Goal: Task Accomplishment & Management: Use online tool/utility

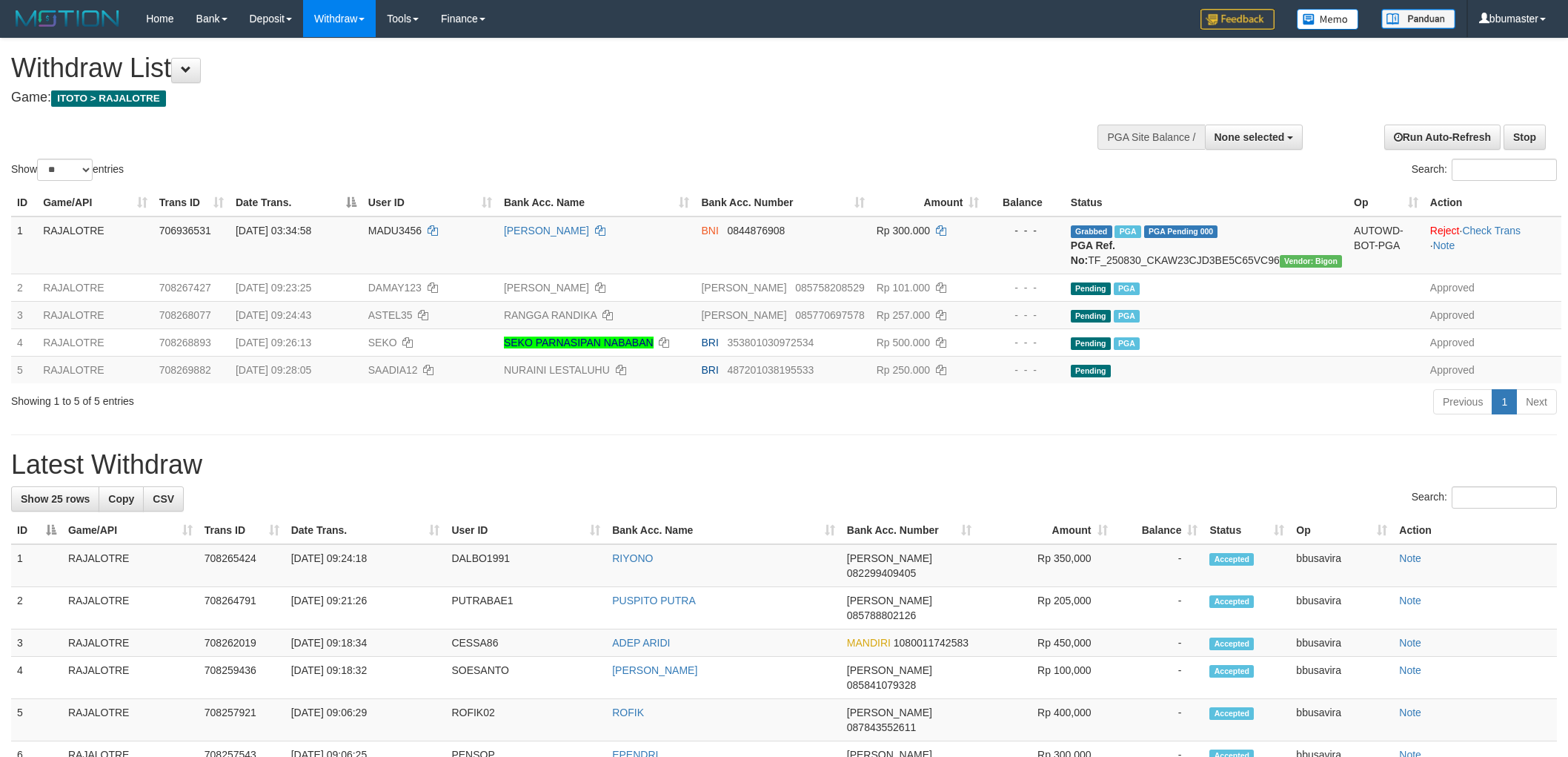
select select
select select "**"
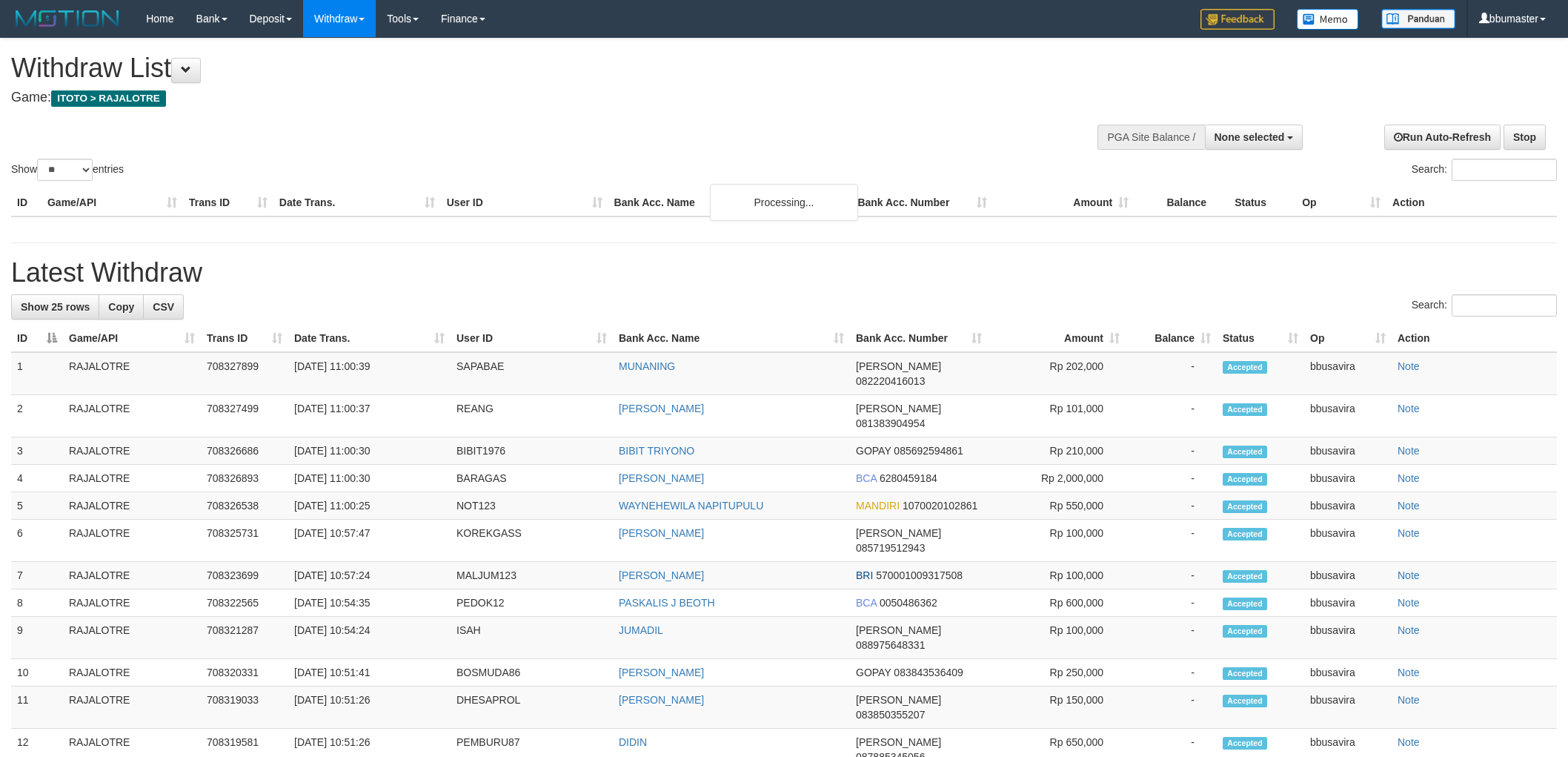
select select
select select "**"
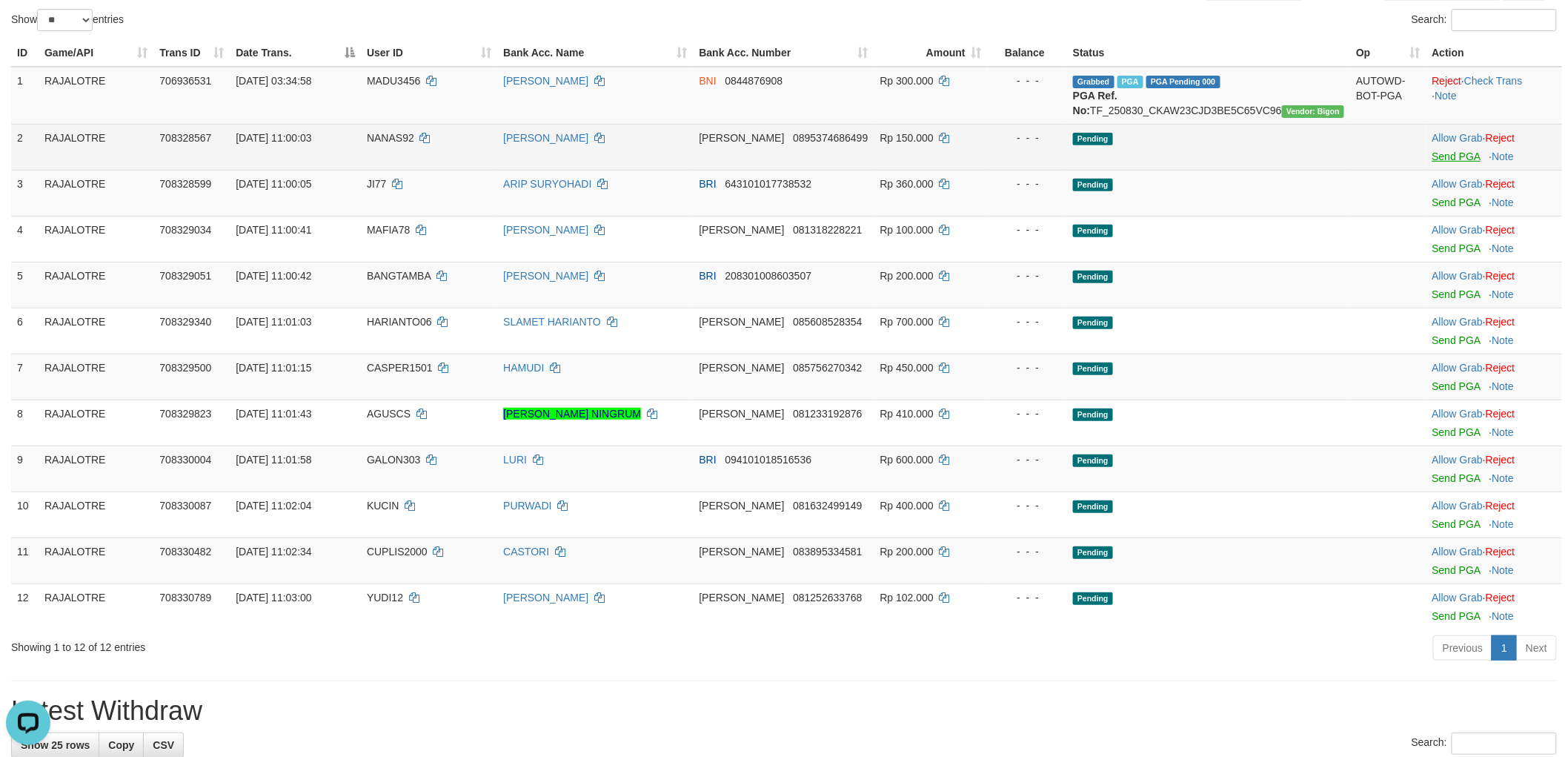
scroll to position [83, 0]
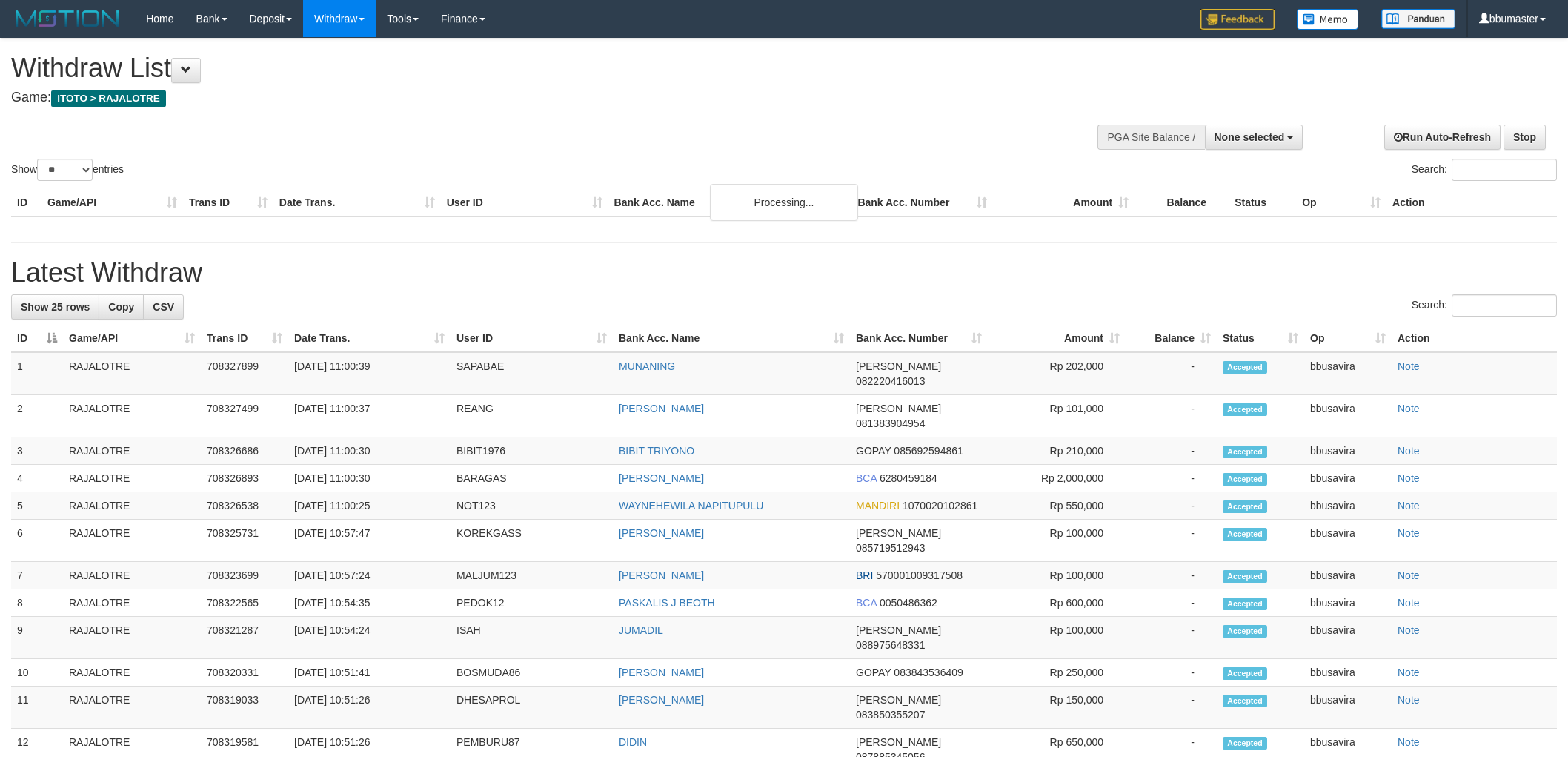
select select
select select "**"
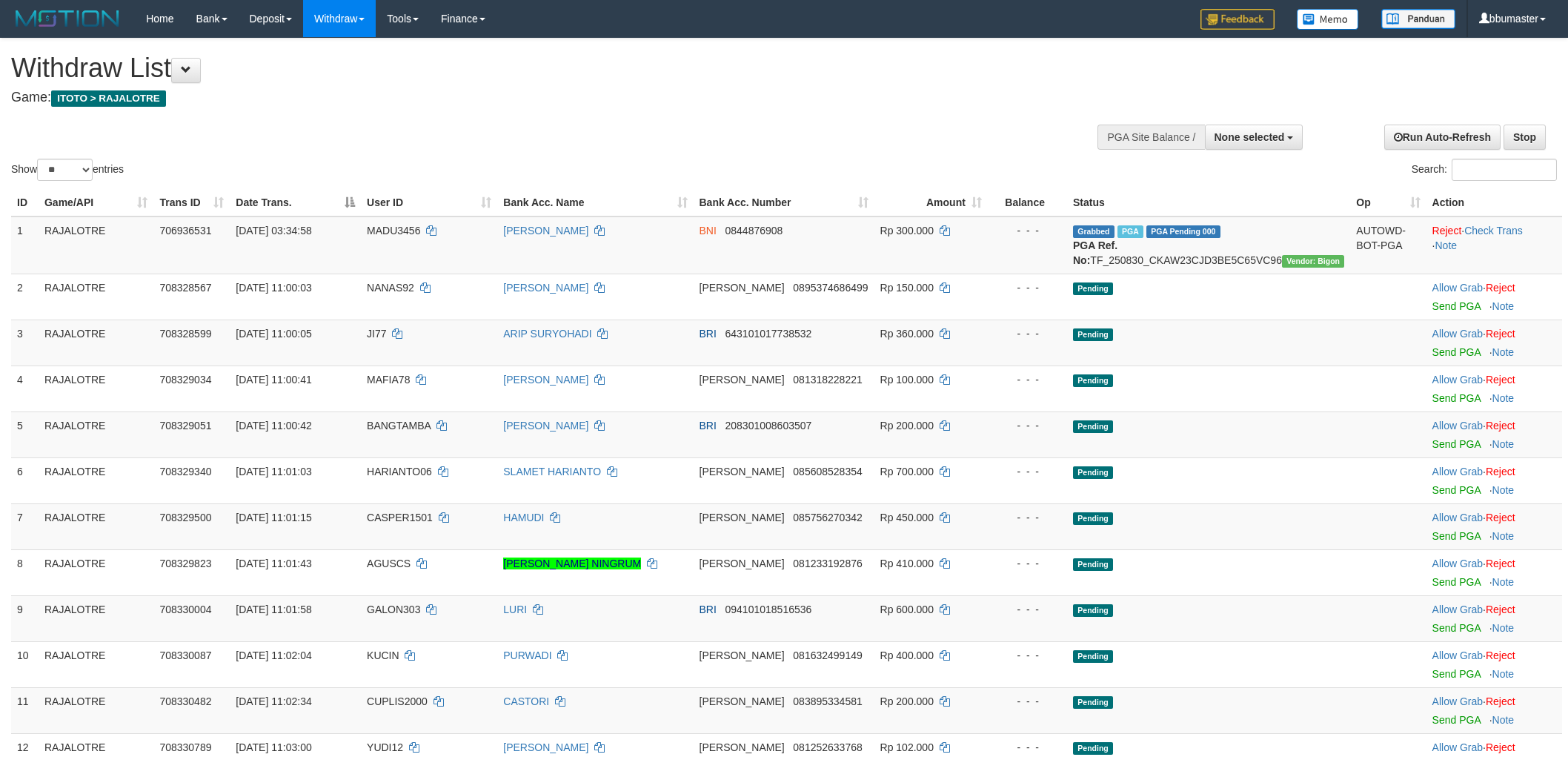
select select
select select "**"
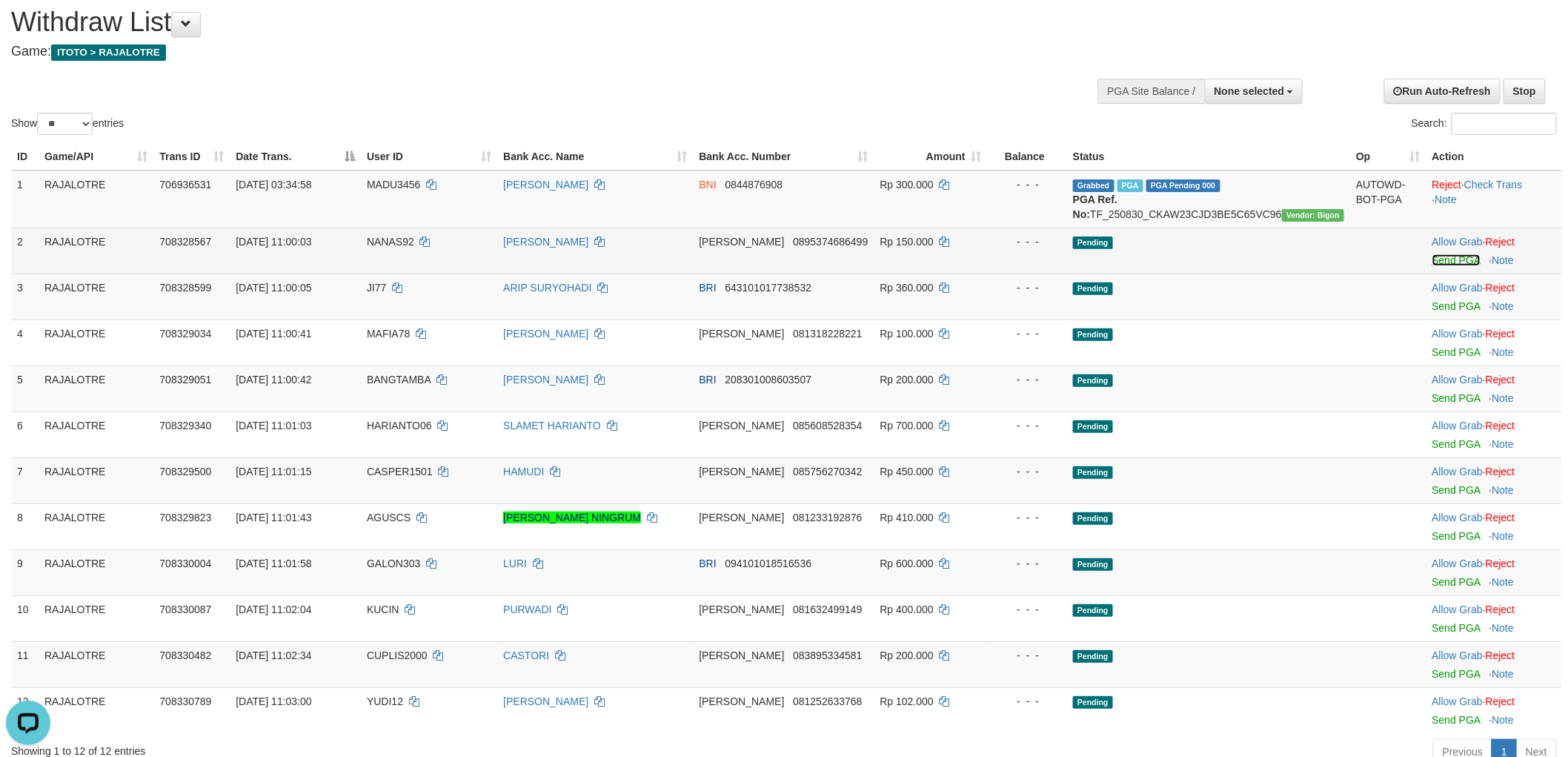
click at [1456, 266] on link "Send PGA" at bounding box center [1457, 260] width 49 height 12
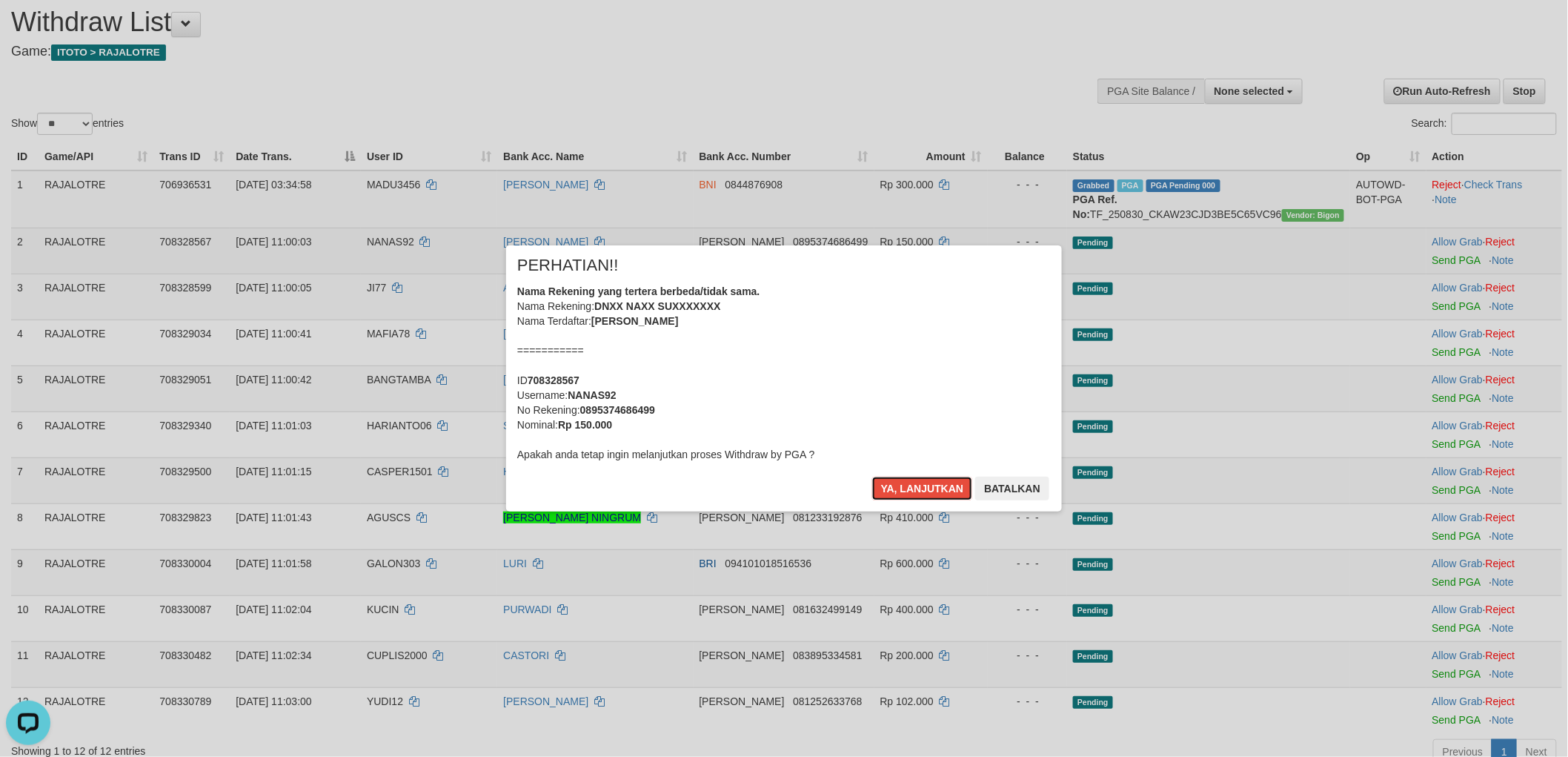
click at [873, 476] on button "Ya, lanjutkan" at bounding box center [923, 488] width 101 height 23
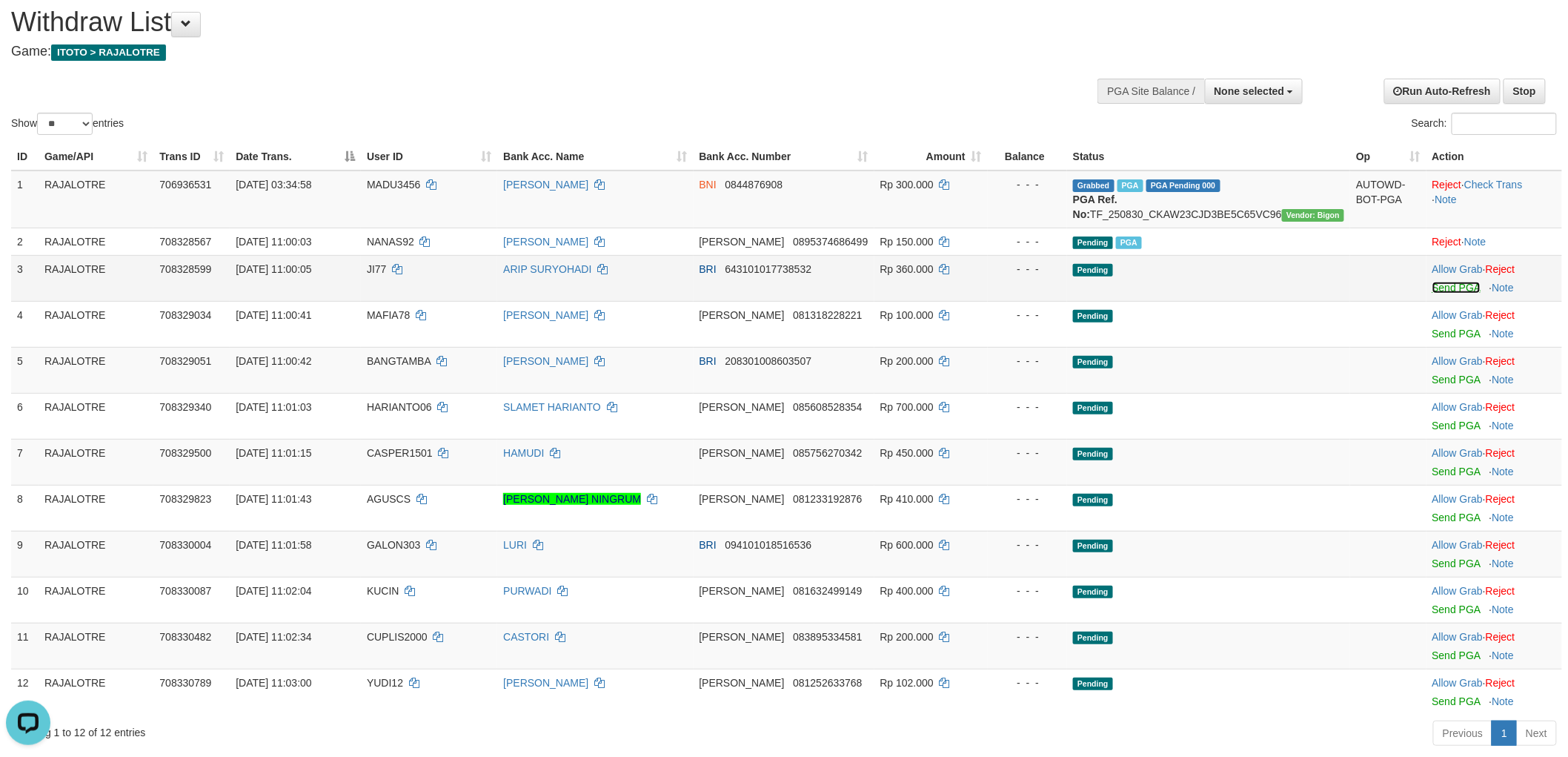
click at [1449, 294] on link "Send PGA" at bounding box center [1457, 287] width 49 height 12
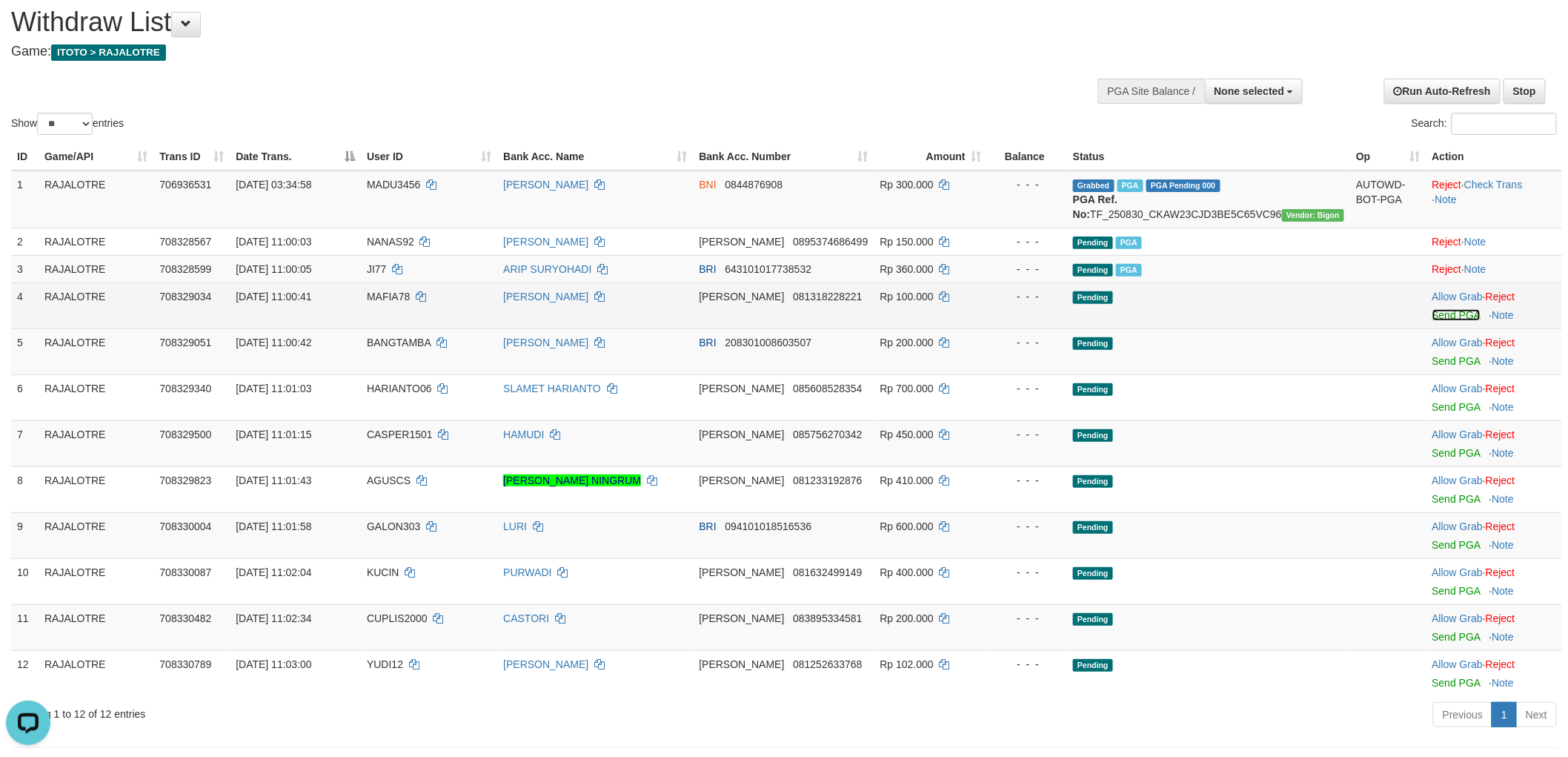
click at [1444, 321] on link "Send PGA" at bounding box center [1457, 315] width 49 height 12
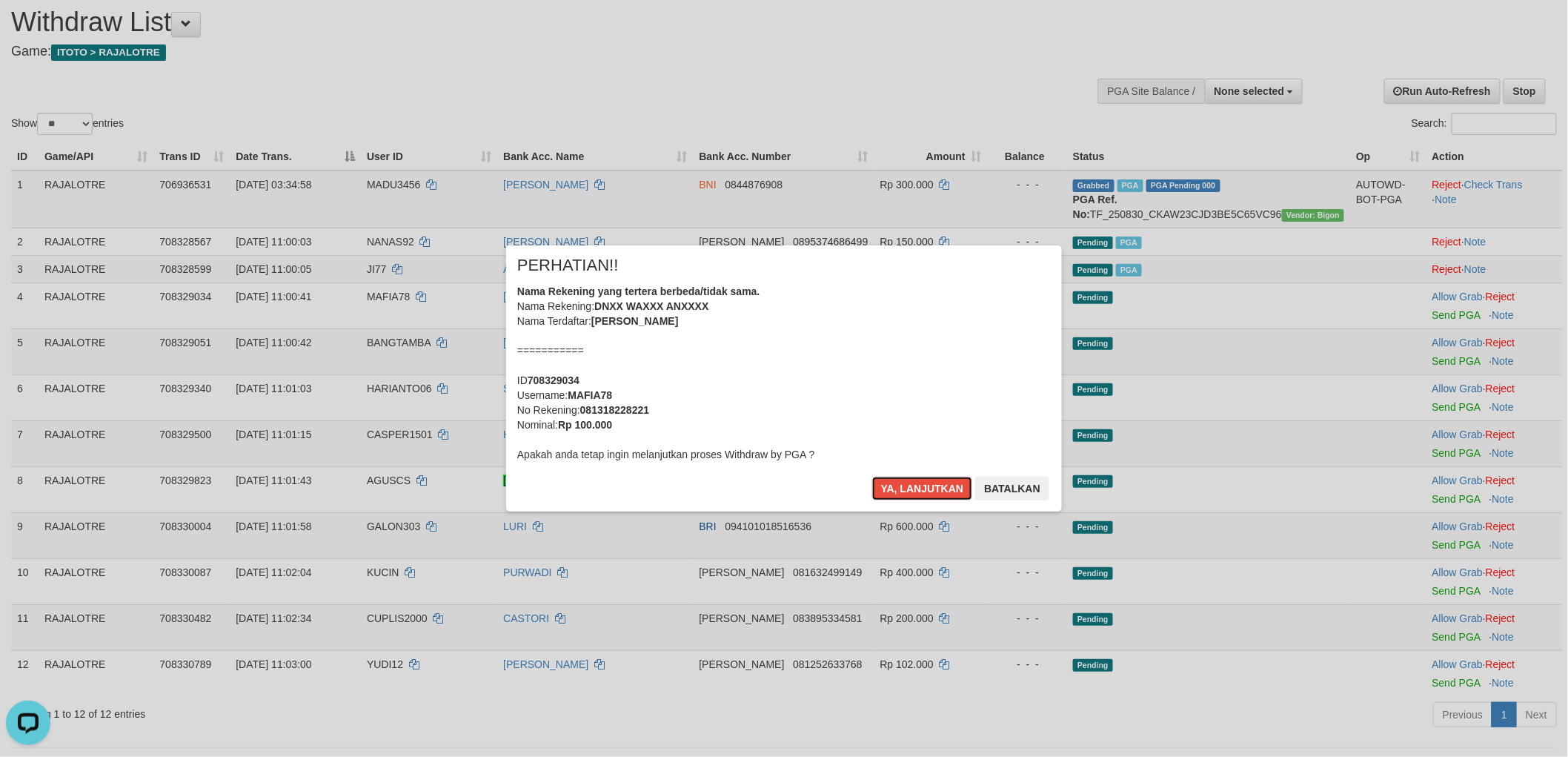
click at [873, 476] on button "Ya, lanjutkan" at bounding box center [923, 488] width 101 height 23
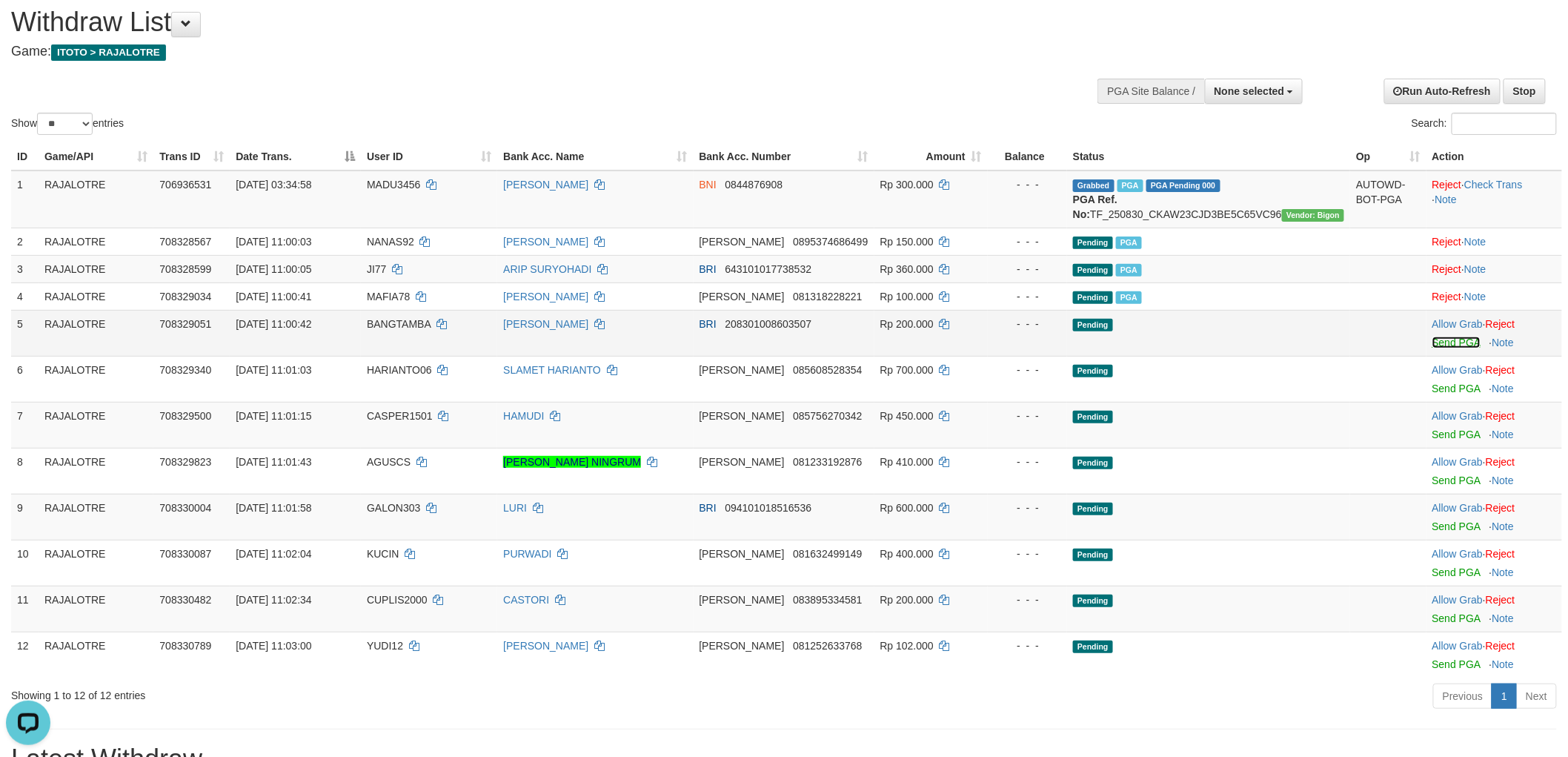
click at [1444, 349] on link "Send PGA" at bounding box center [1457, 342] width 49 height 12
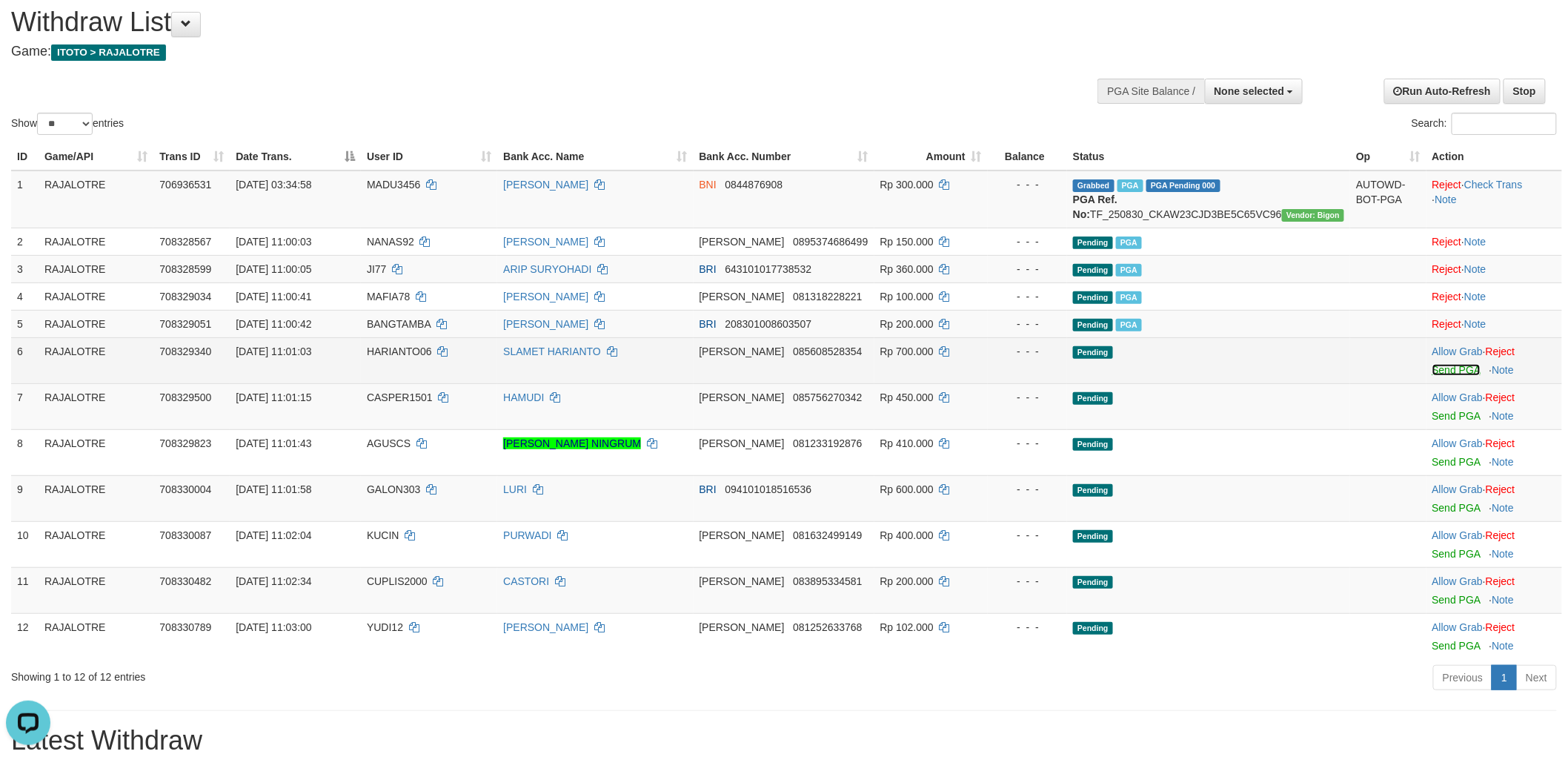
click at [1457, 376] on link "Send PGA" at bounding box center [1457, 370] width 49 height 12
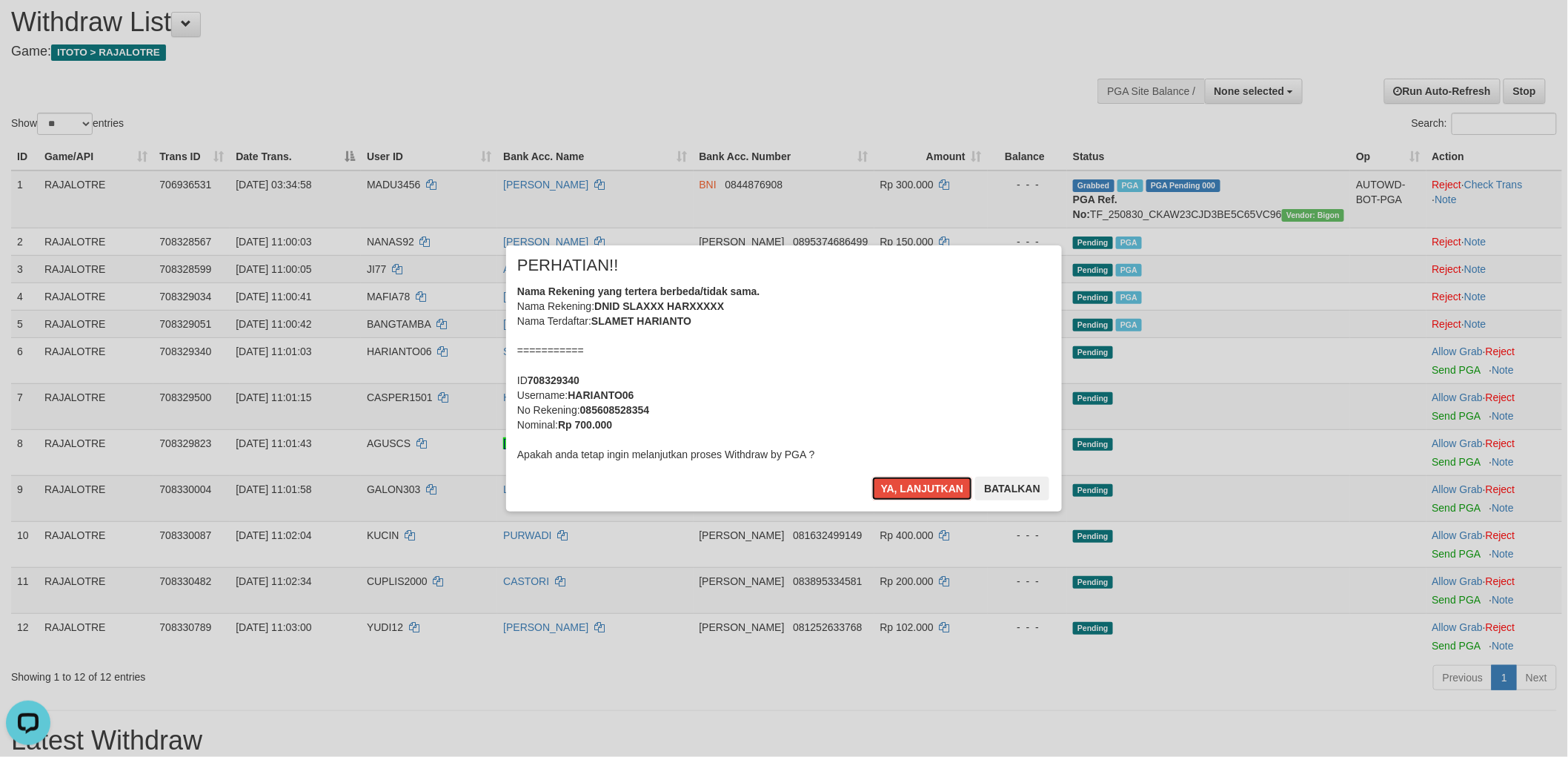
click at [873, 476] on button "Ya, lanjutkan" at bounding box center [923, 488] width 101 height 23
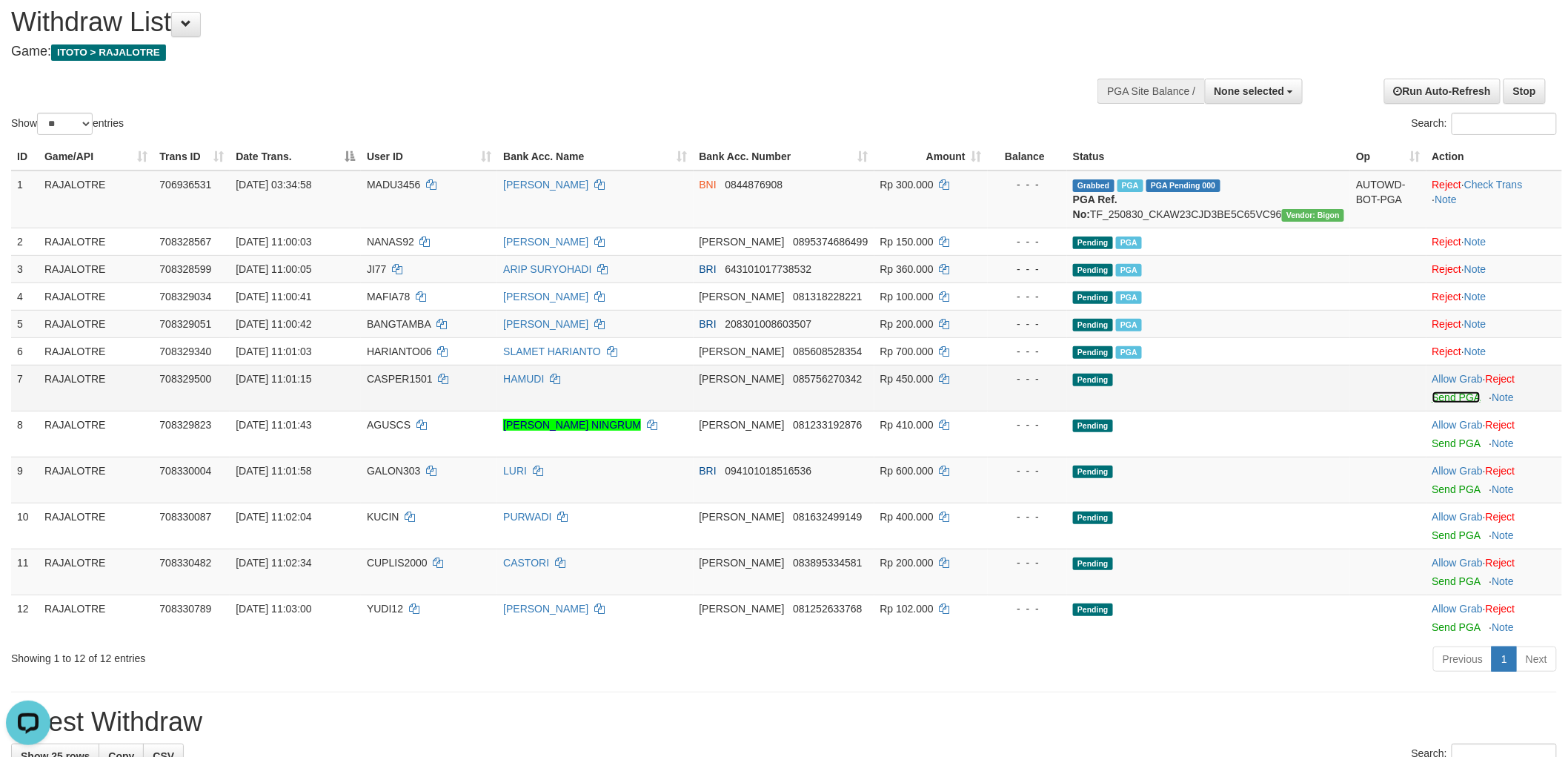
click at [1453, 404] on link "Send PGA" at bounding box center [1457, 396] width 49 height 12
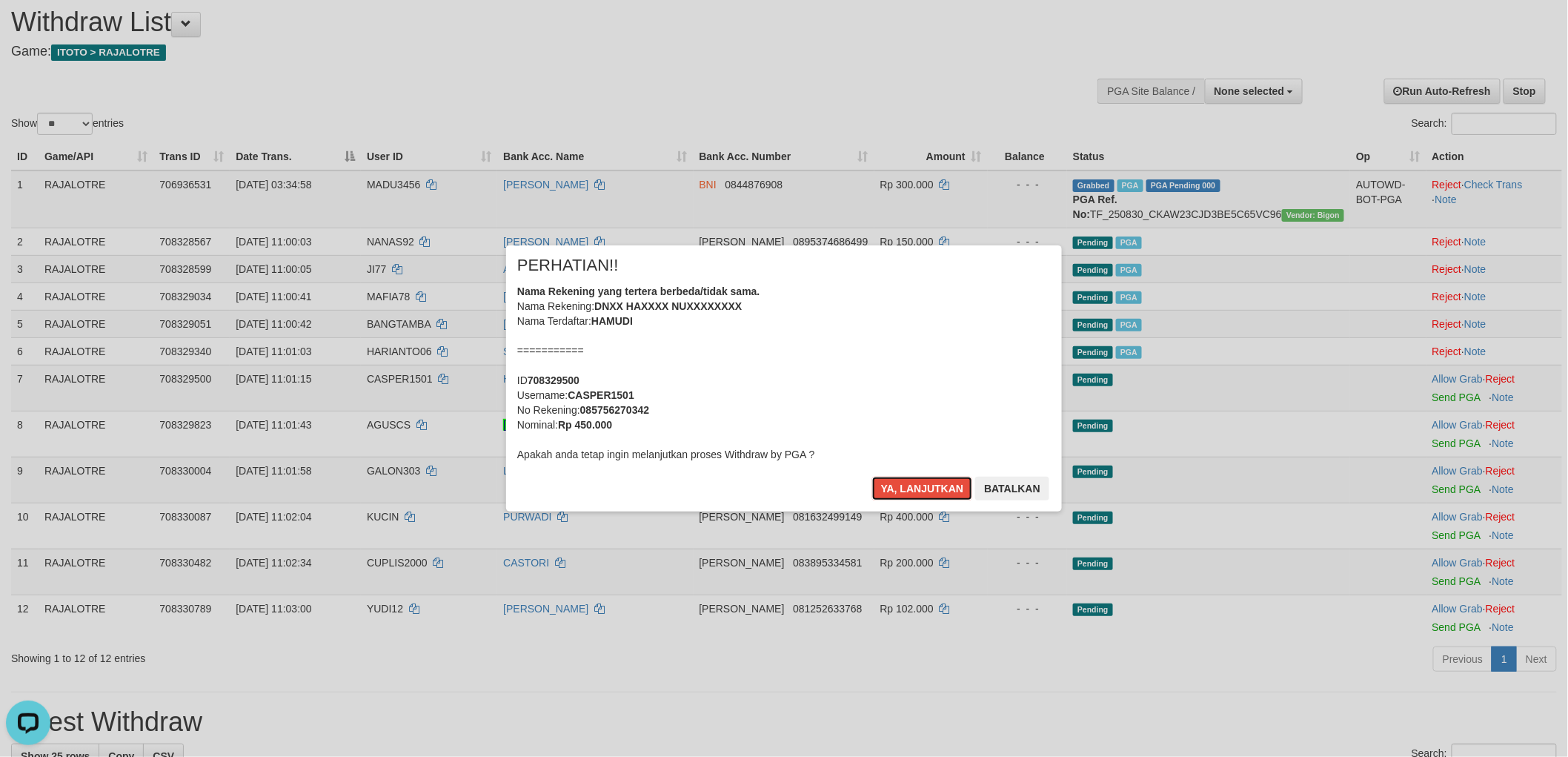
click at [873, 476] on button "Ya, lanjutkan" at bounding box center [923, 488] width 101 height 23
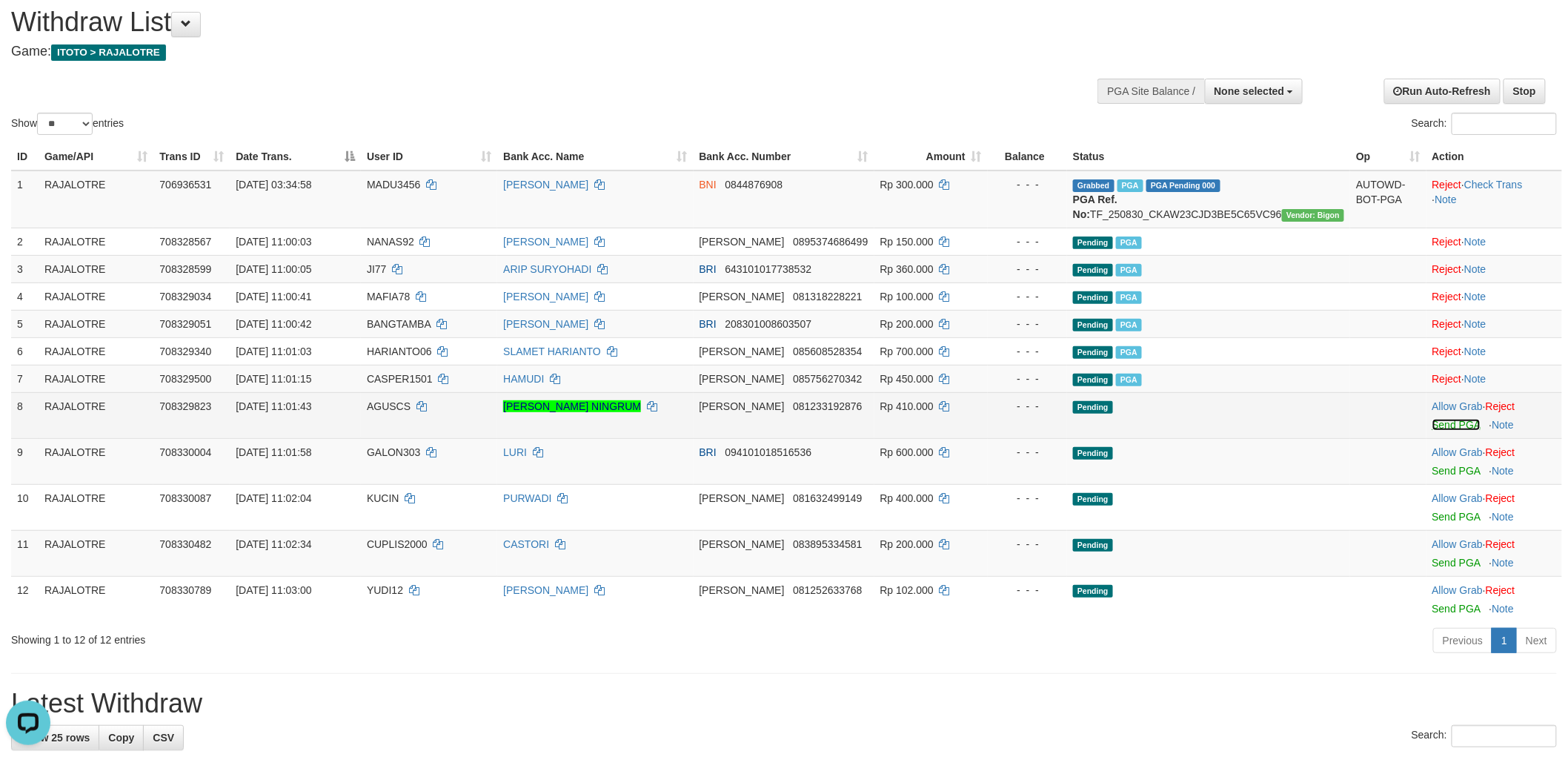
click at [1444, 431] on link "Send PGA" at bounding box center [1457, 424] width 49 height 12
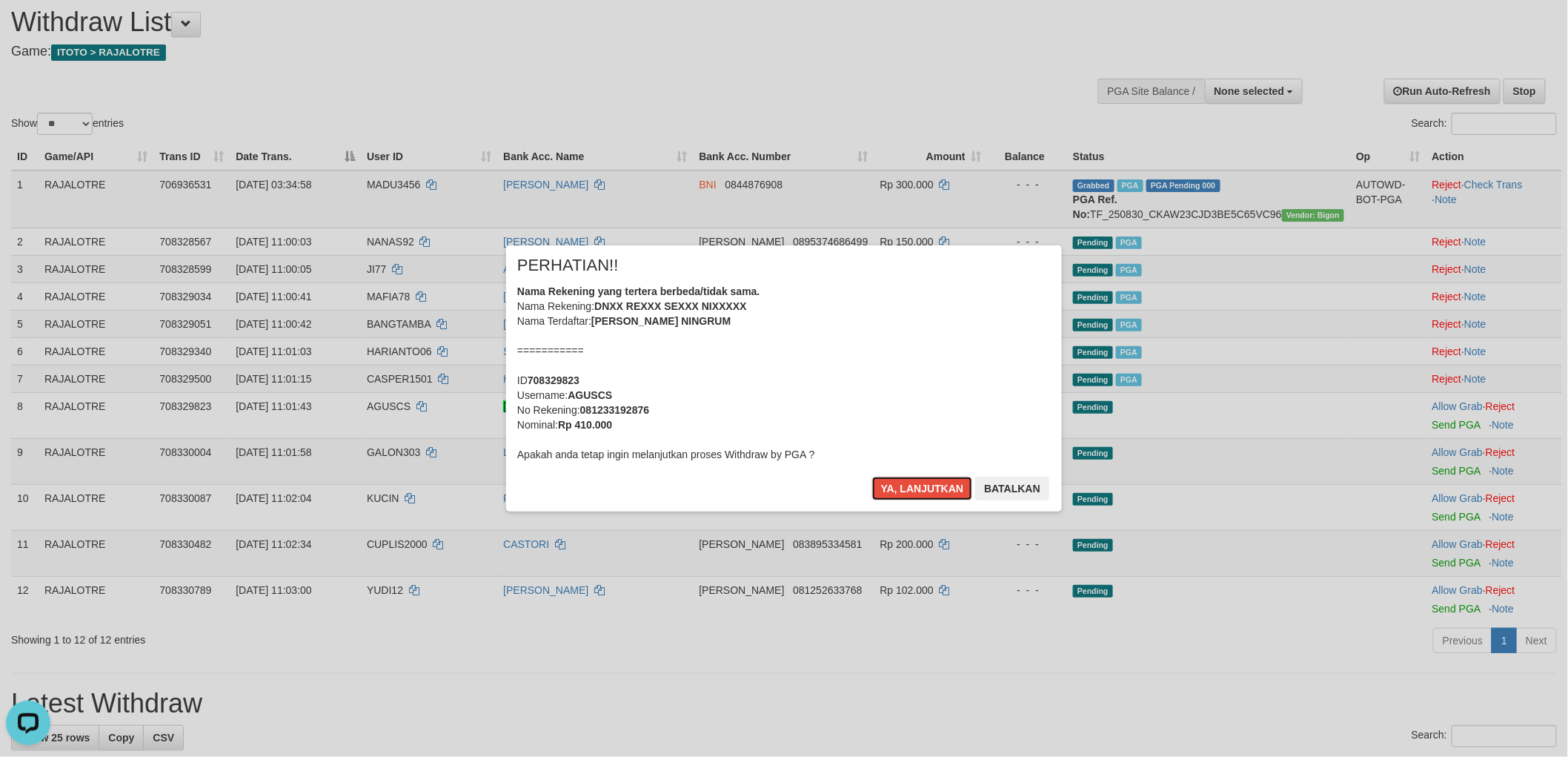
click at [873, 476] on button "Ya, lanjutkan" at bounding box center [923, 488] width 101 height 23
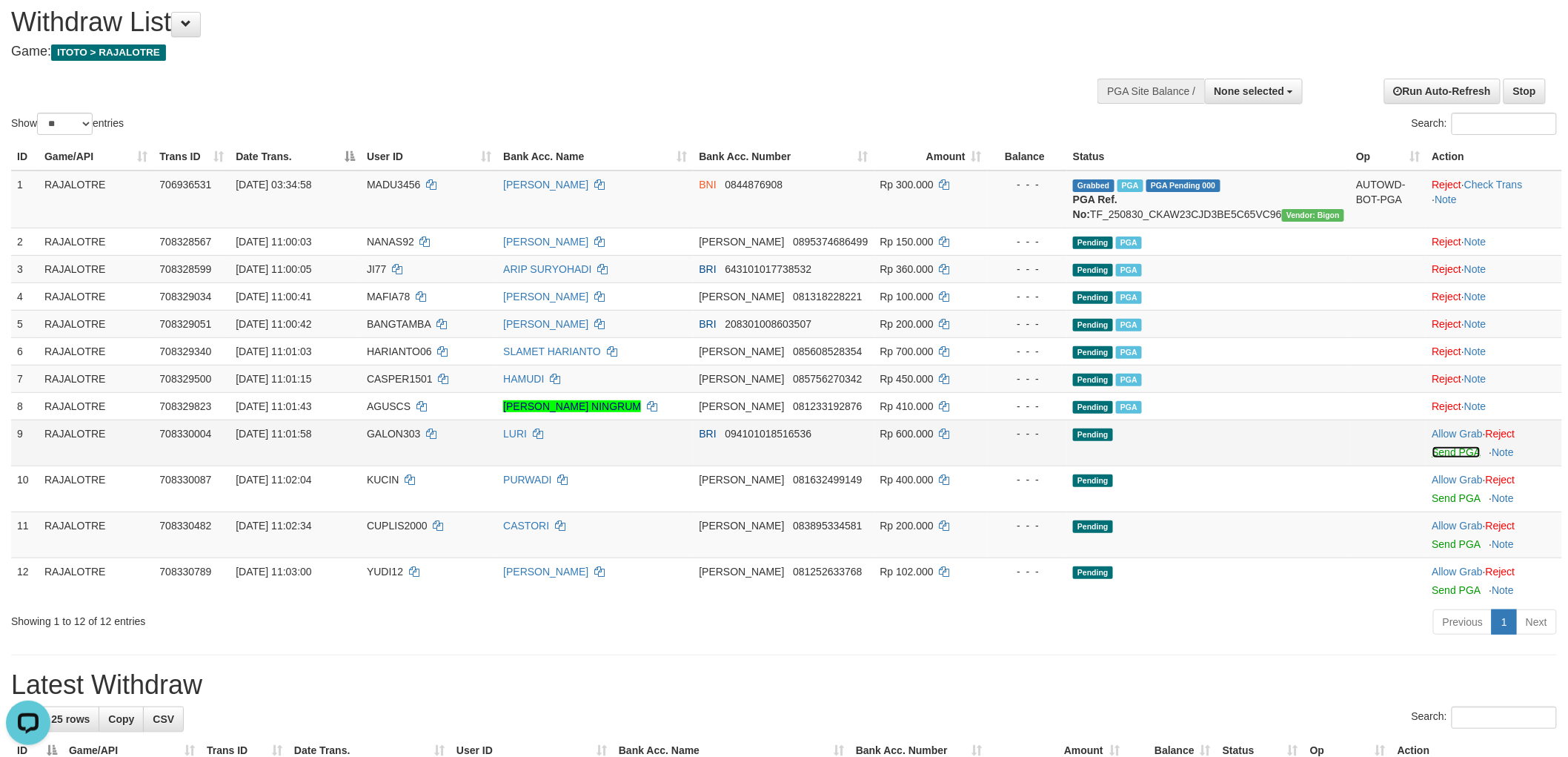
click at [1449, 459] on link "Send PGA" at bounding box center [1457, 452] width 49 height 12
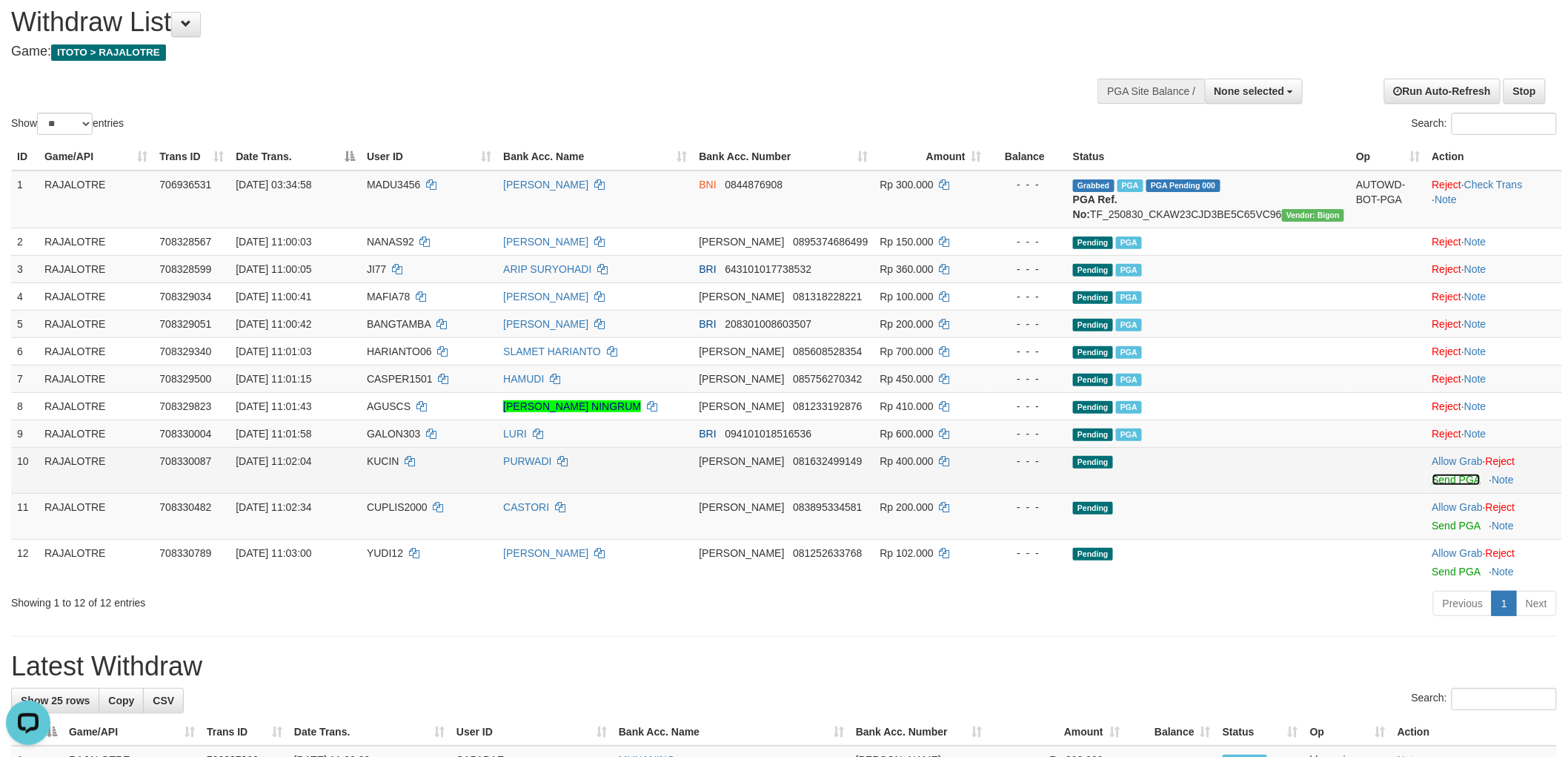
click at [1432, 485] on link "Send PGA" at bounding box center [1457, 479] width 49 height 12
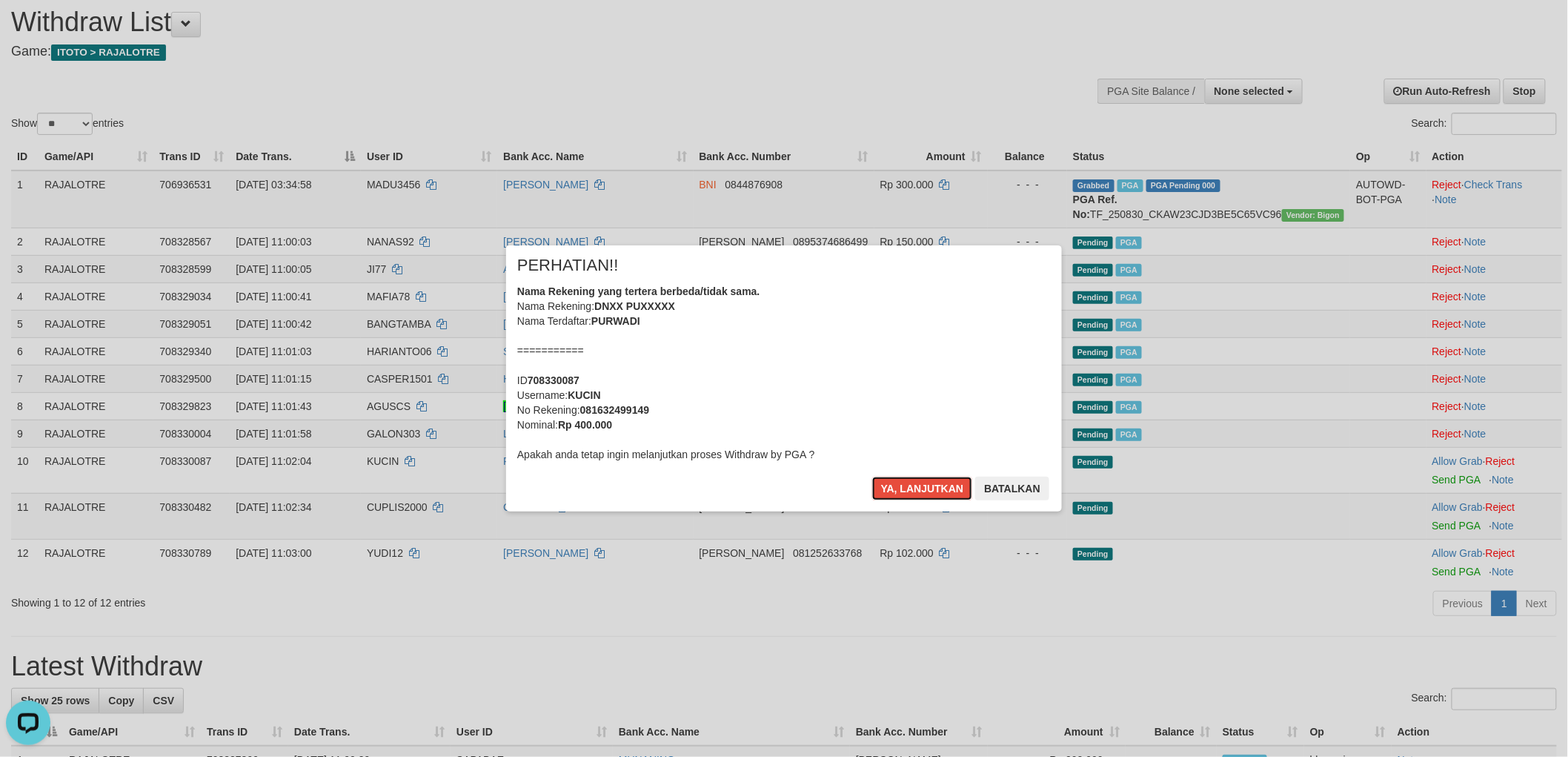
click at [873, 476] on button "Ya, lanjutkan" at bounding box center [923, 488] width 101 height 23
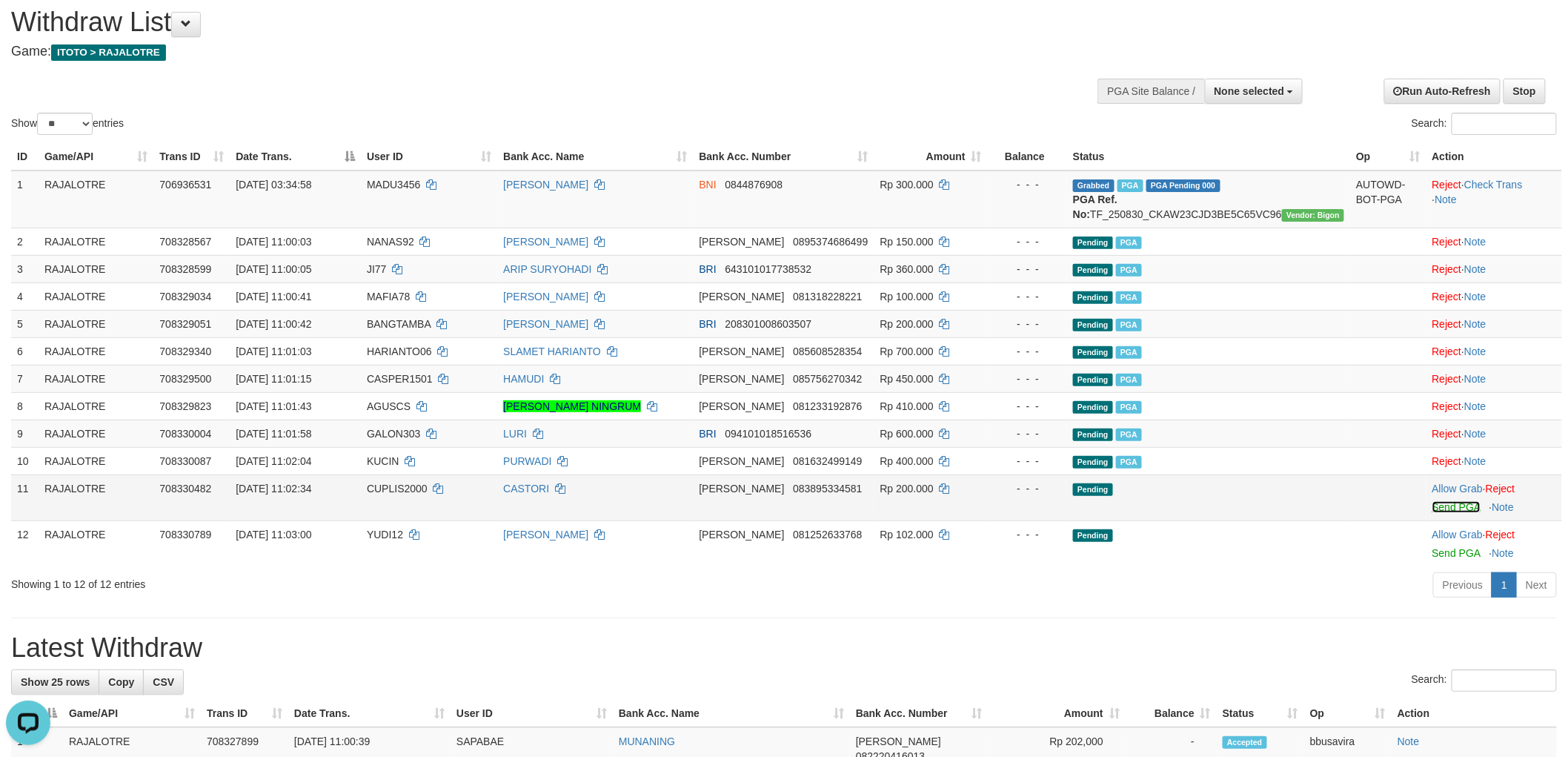
click at [1432, 513] on link "Send PGA" at bounding box center [1457, 507] width 49 height 12
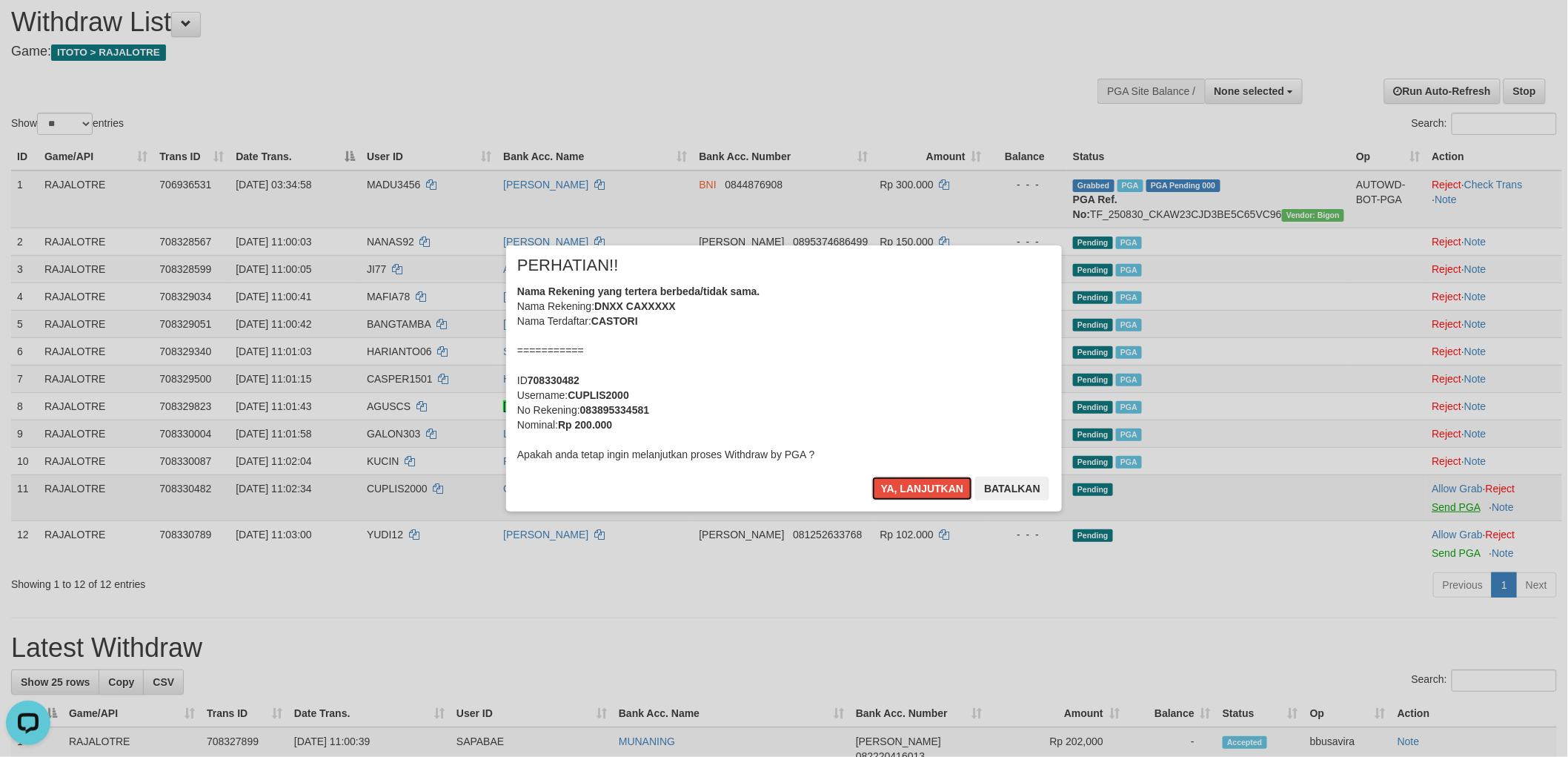
click at [873, 476] on button "Ya, lanjutkan" at bounding box center [923, 488] width 101 height 23
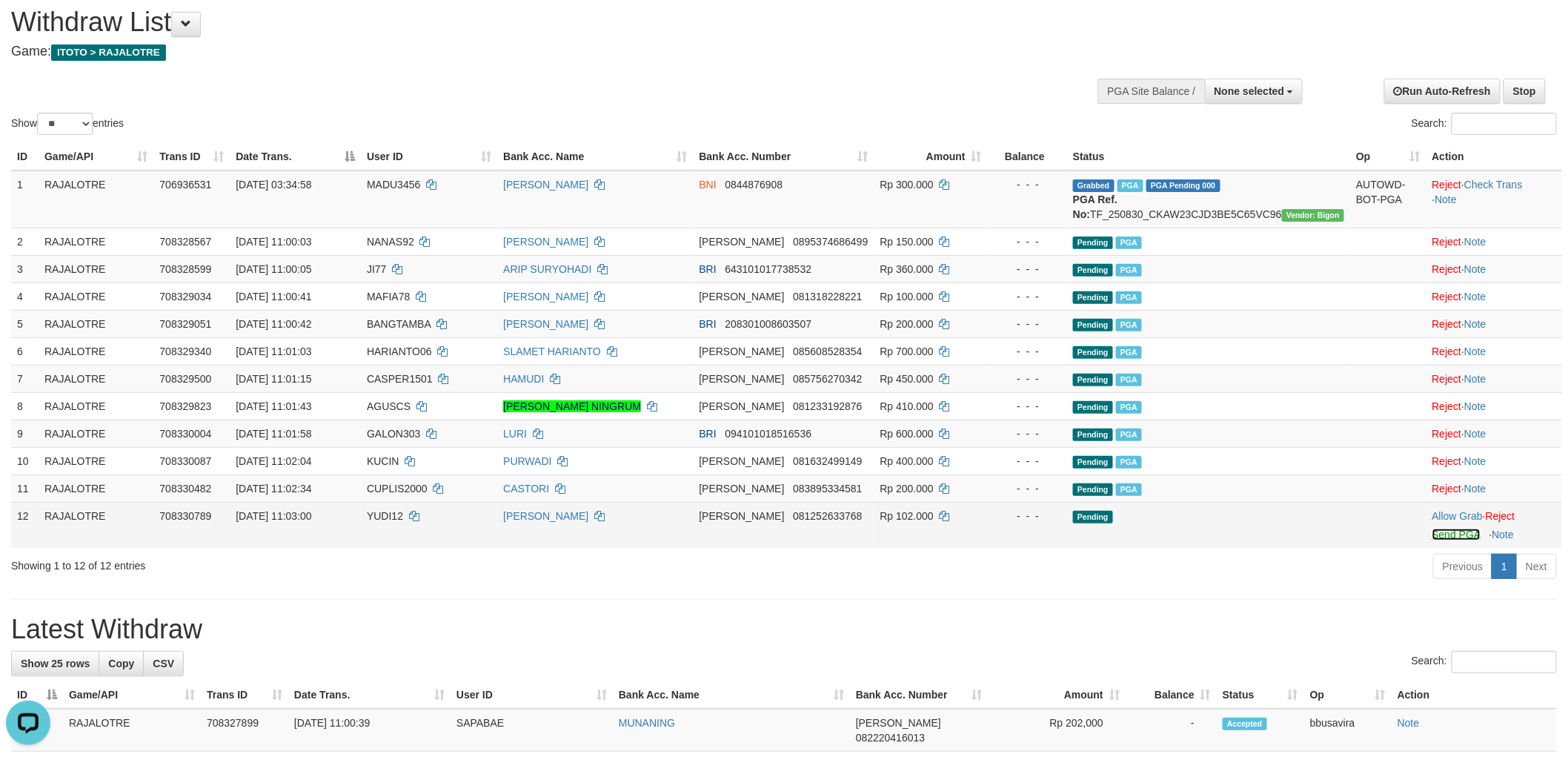
click at [1446, 540] on link "Send PGA" at bounding box center [1457, 534] width 49 height 12
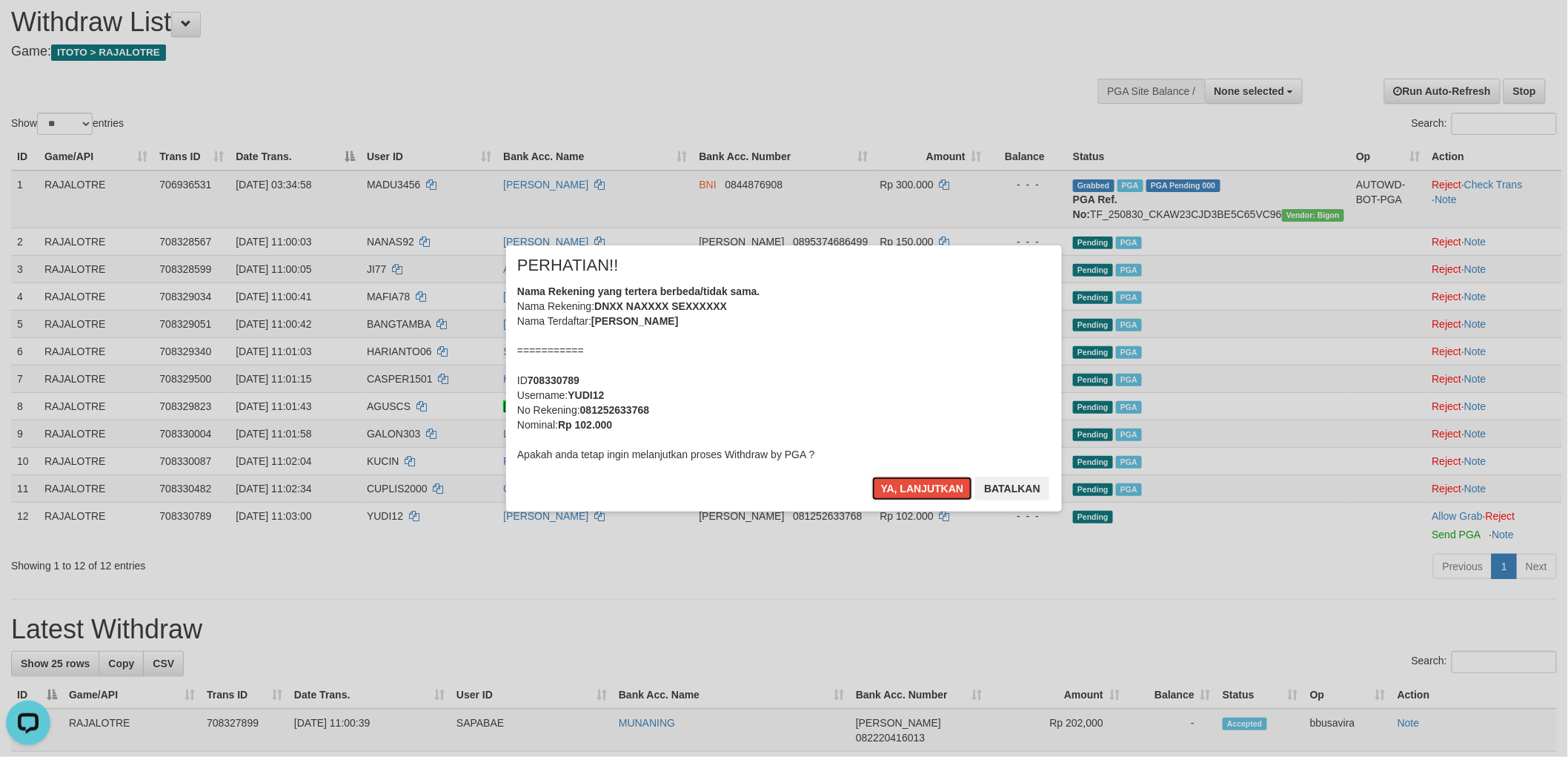
click at [873, 476] on button "Ya, lanjutkan" at bounding box center [923, 488] width 101 height 23
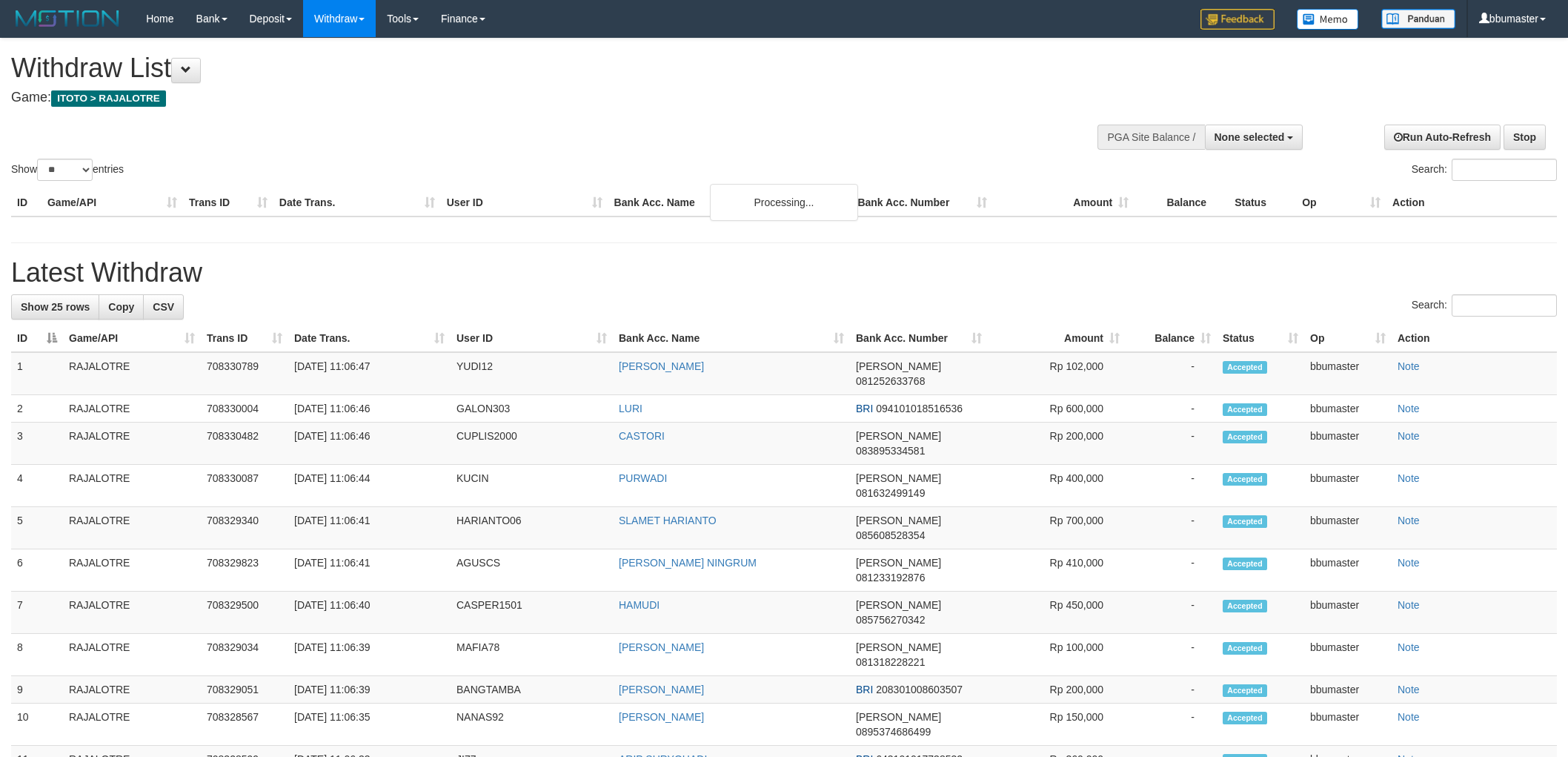
select select
select select "**"
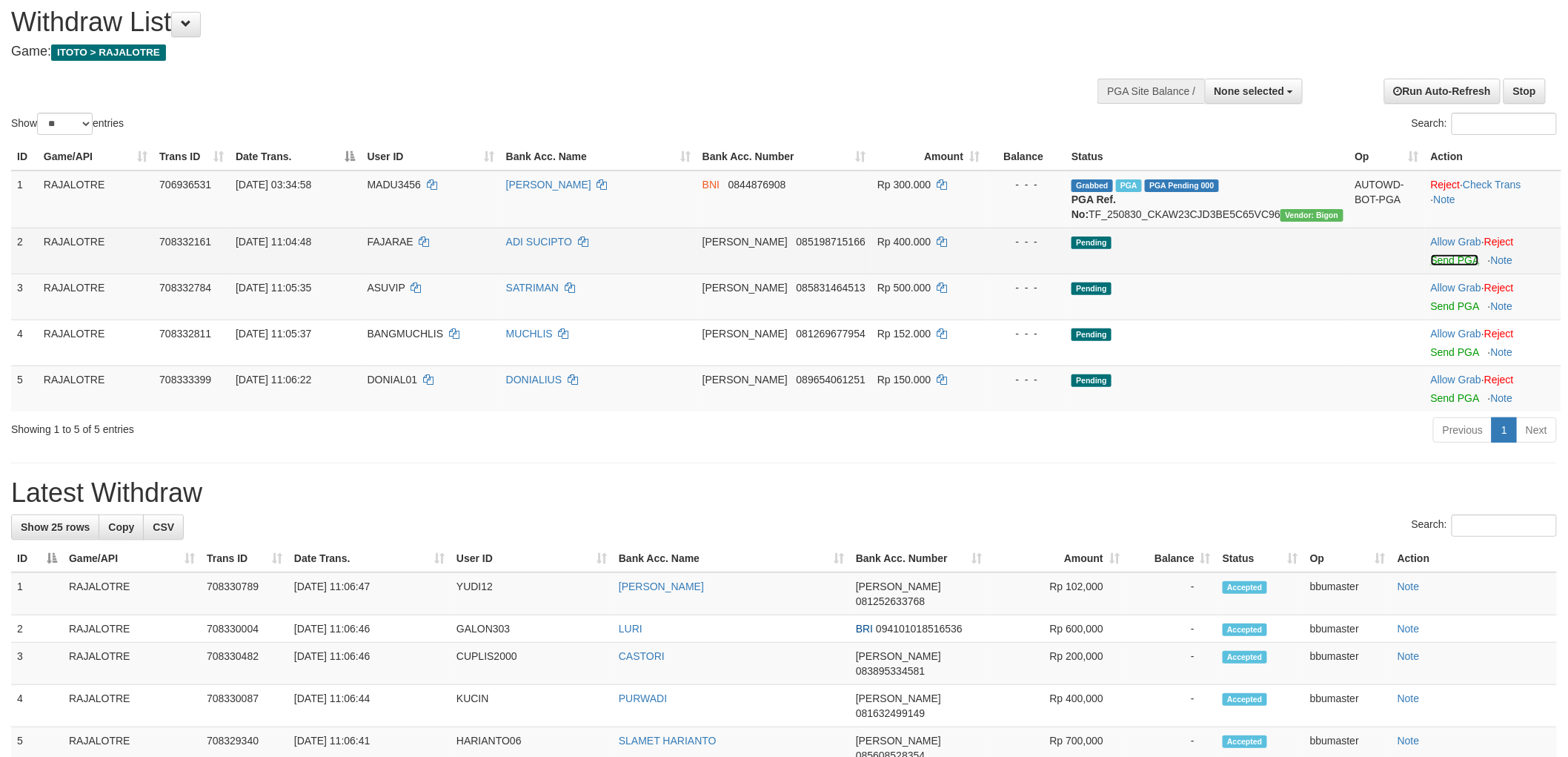
click at [1431, 266] on link "Send PGA" at bounding box center [1456, 260] width 49 height 12
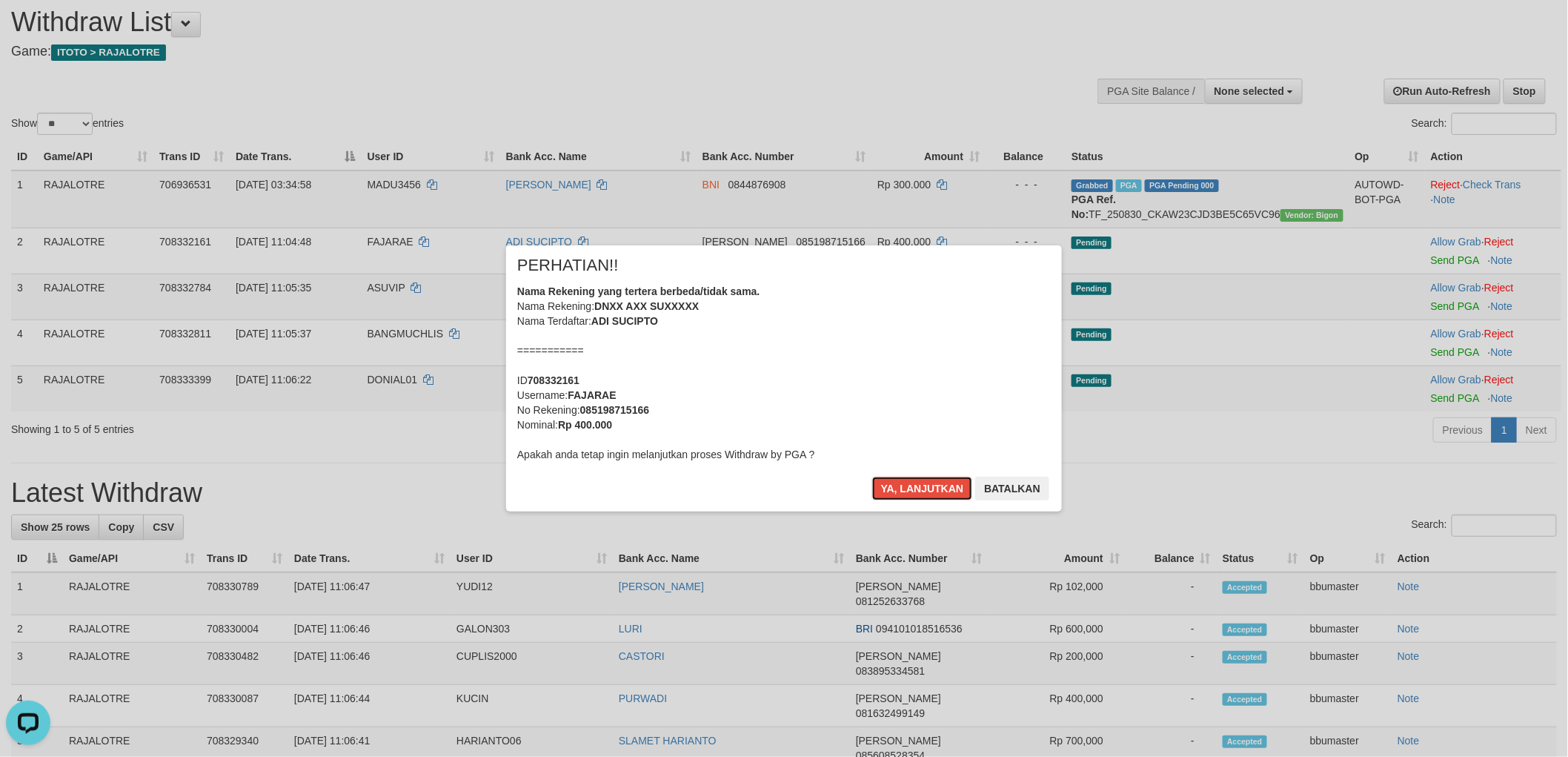
click at [873, 476] on button "Ya, lanjutkan" at bounding box center [923, 488] width 101 height 23
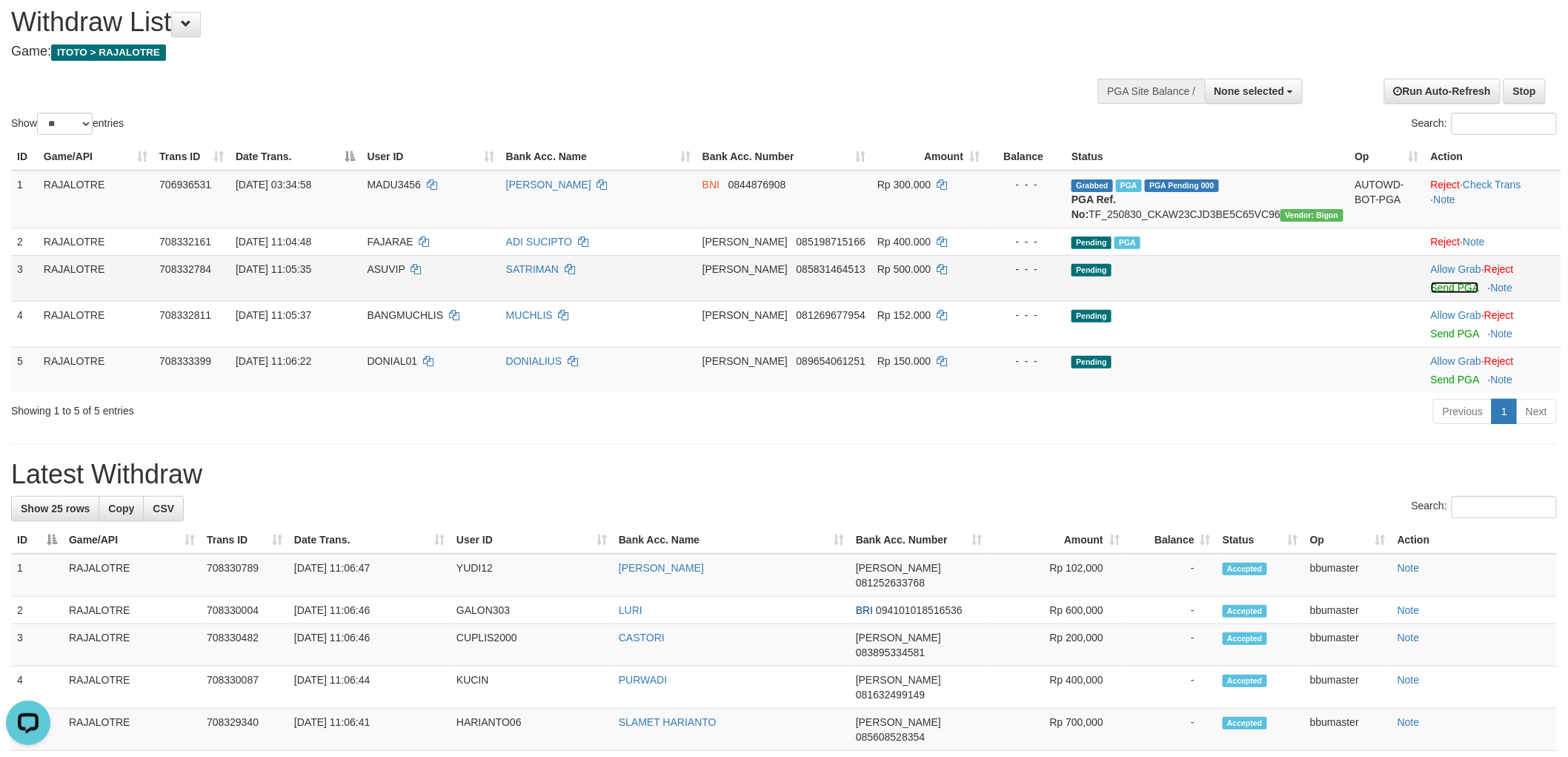
click at [1433, 294] on link "Send PGA" at bounding box center [1456, 287] width 49 height 12
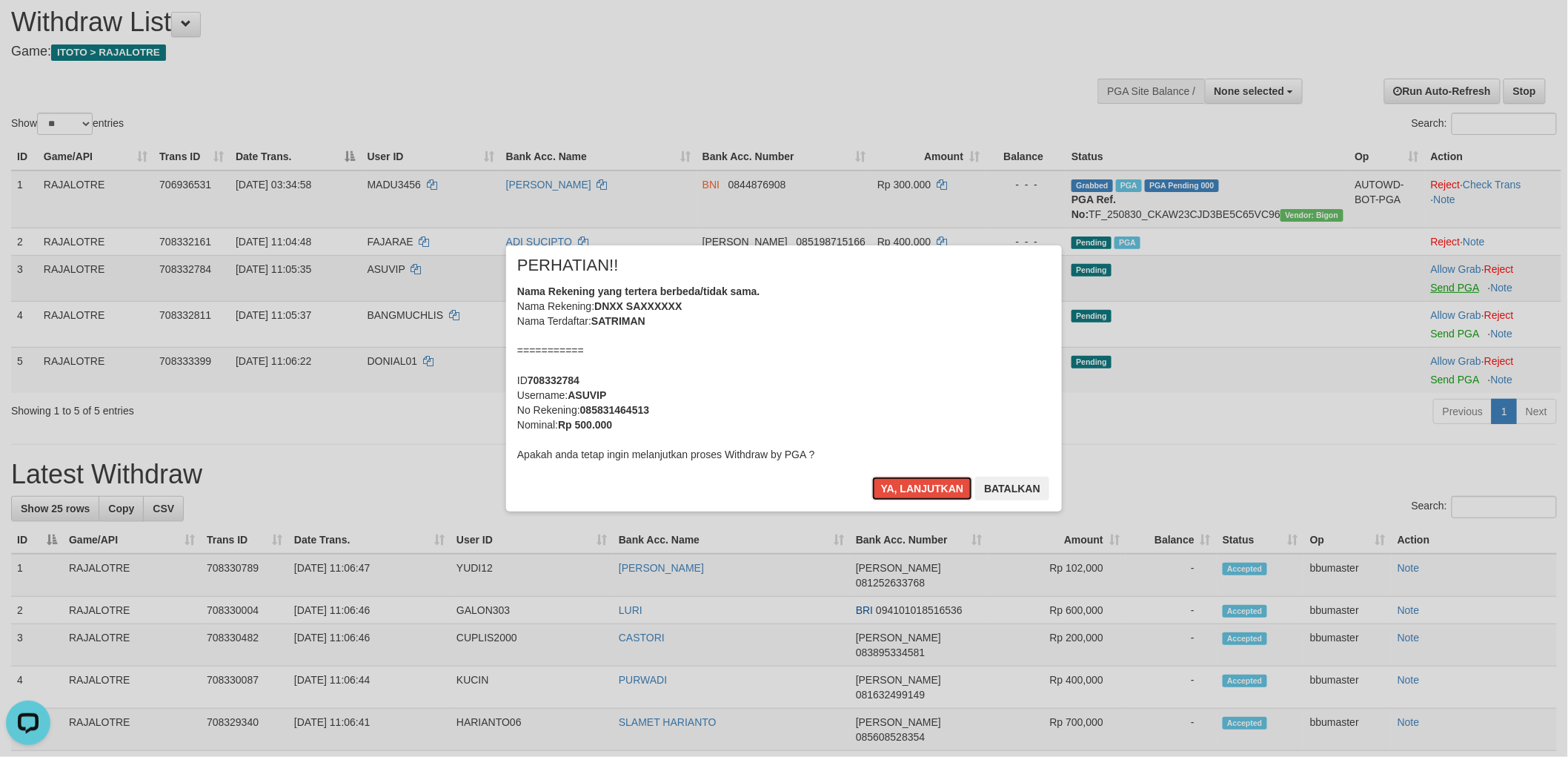
click at [873, 476] on button "Ya, lanjutkan" at bounding box center [923, 488] width 101 height 23
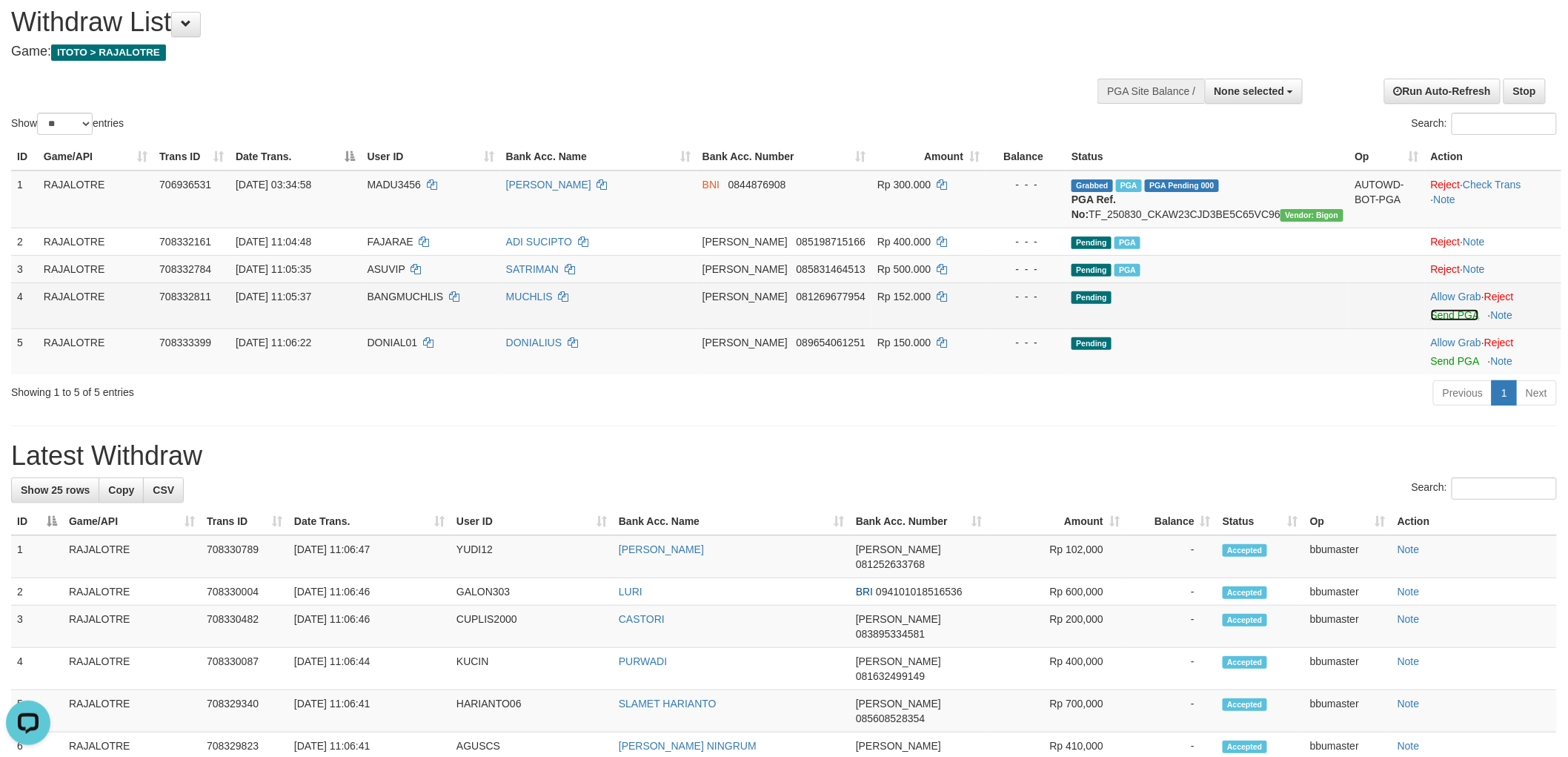
click at [1450, 321] on link "Send PGA" at bounding box center [1456, 315] width 49 height 12
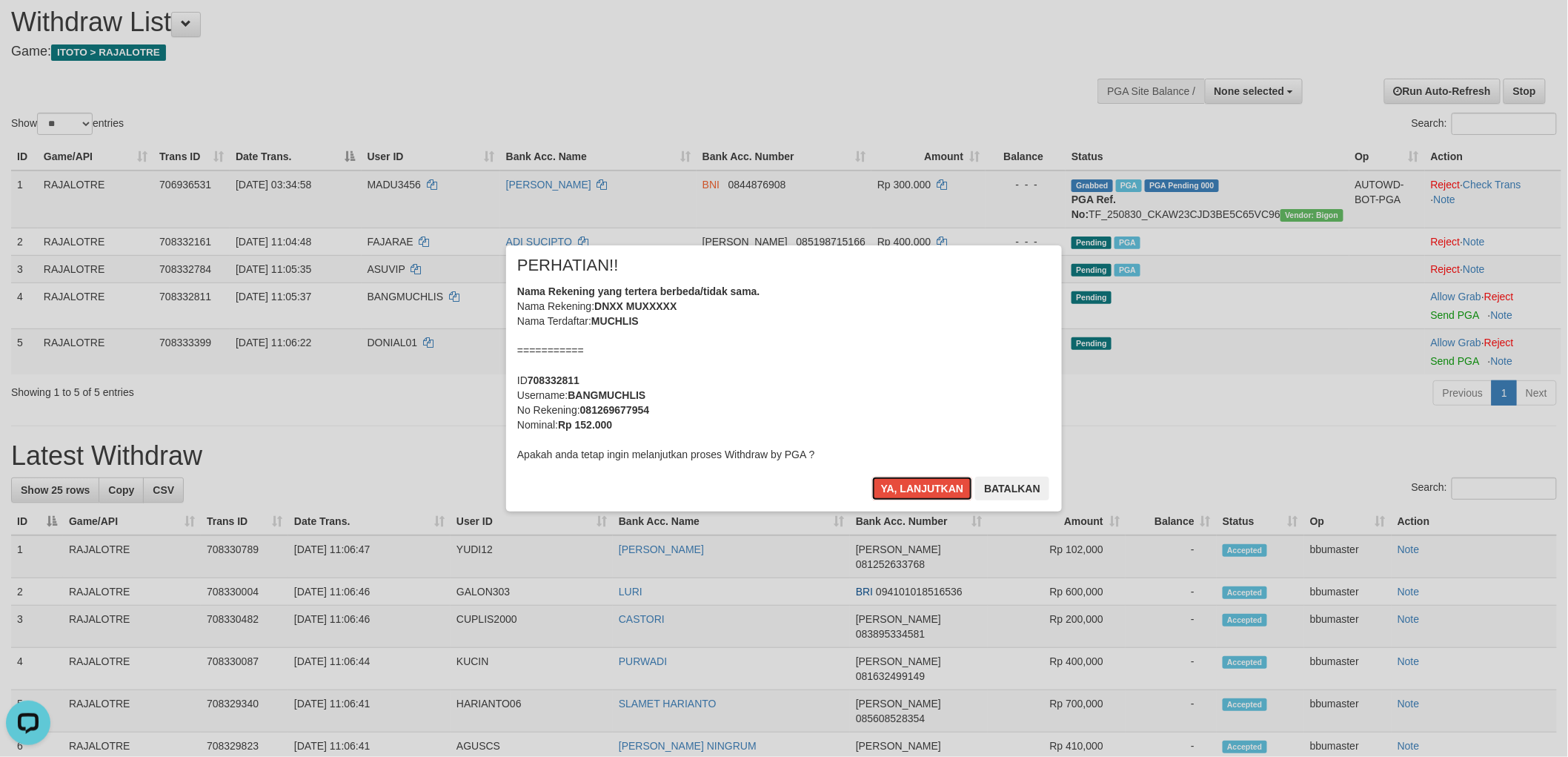
click at [873, 476] on button "Ya, lanjutkan" at bounding box center [923, 488] width 101 height 23
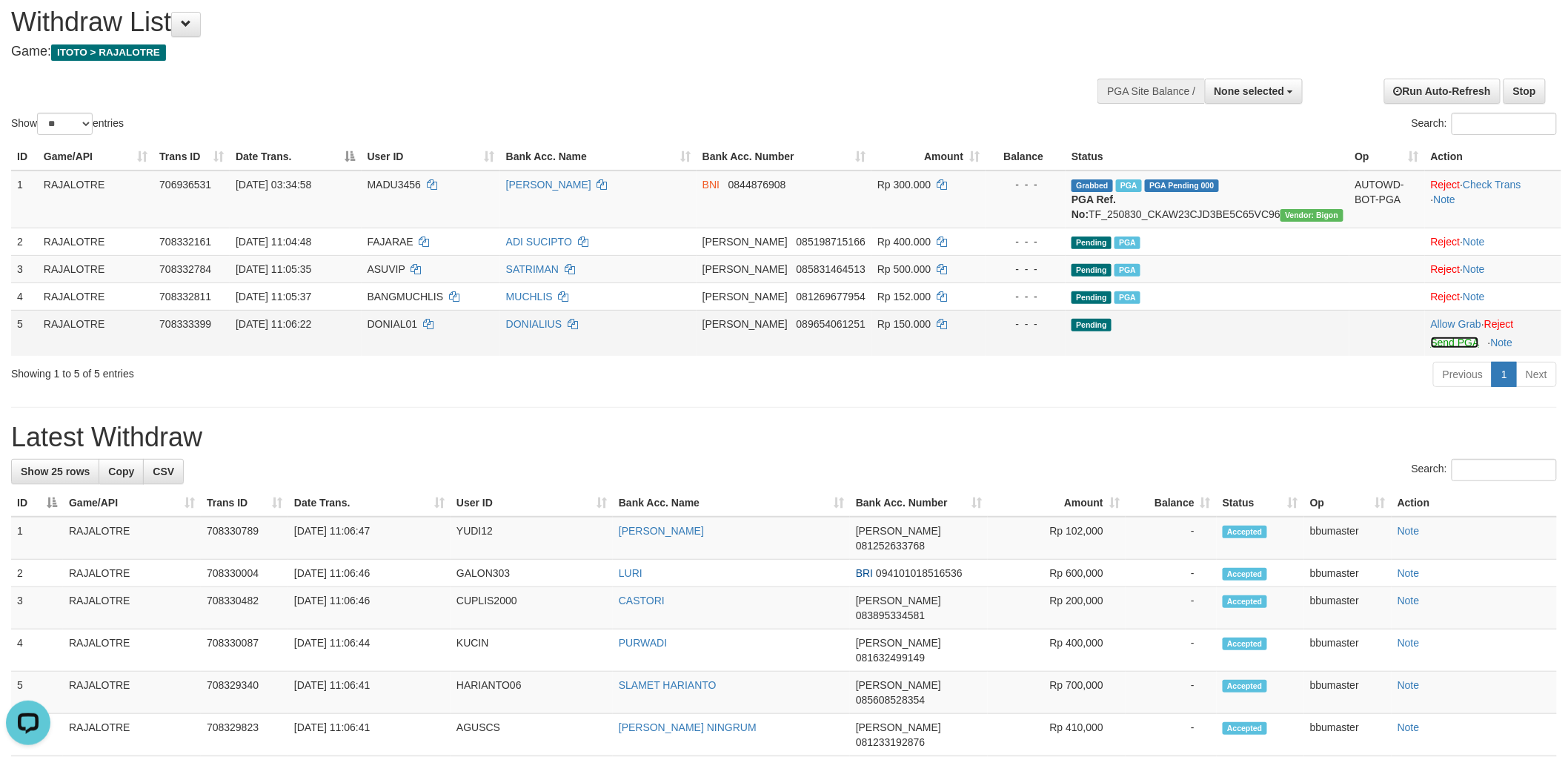
click at [1453, 349] on link "Send PGA" at bounding box center [1456, 342] width 49 height 12
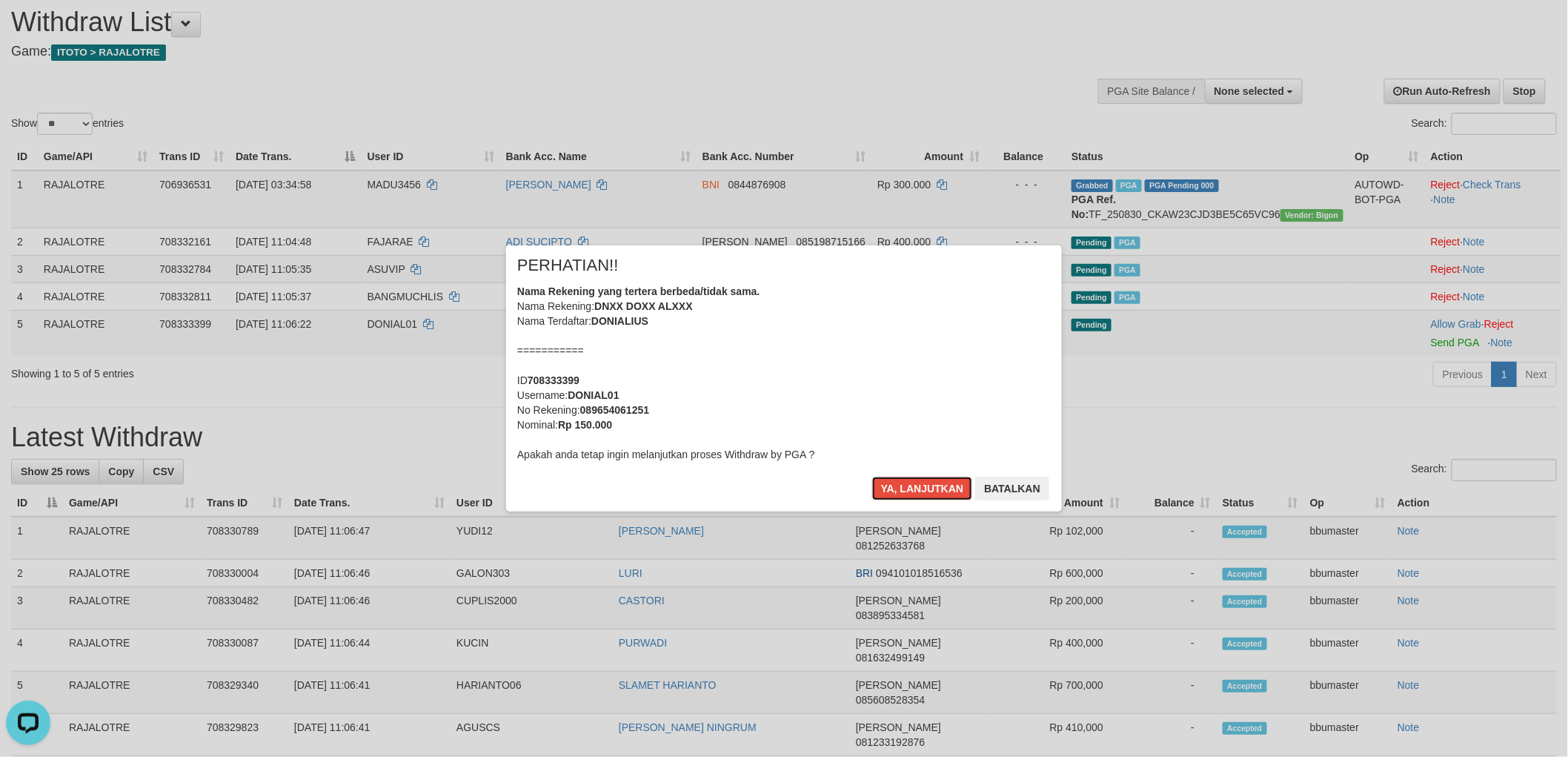
click at [873, 476] on button "Ya, lanjutkan" at bounding box center [923, 488] width 101 height 23
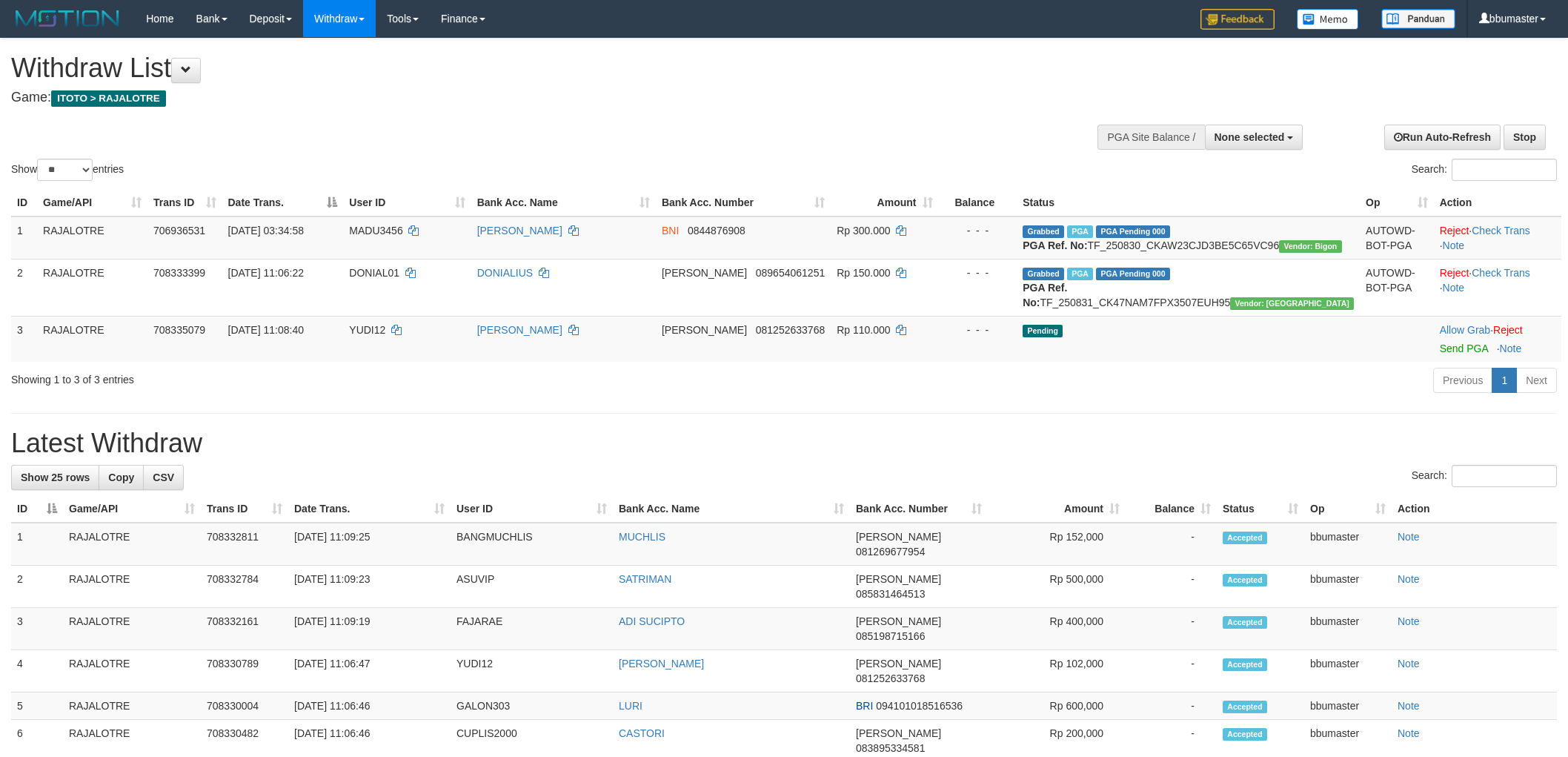
select select
select select "**"
click at [1462, 354] on link "Send PGA" at bounding box center [1465, 348] width 49 height 12
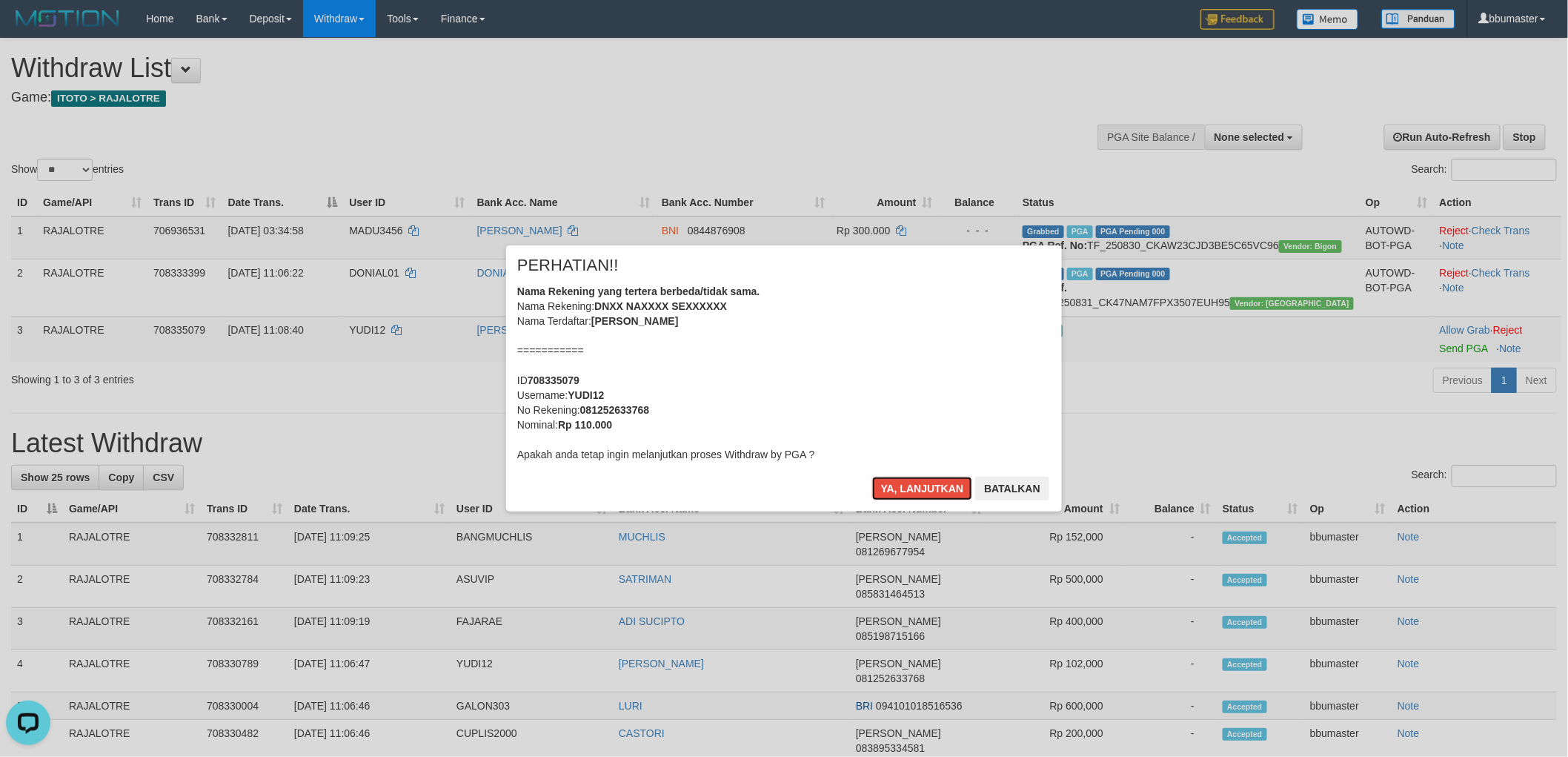
click at [873, 476] on button "Ya, lanjutkan" at bounding box center [923, 488] width 101 height 23
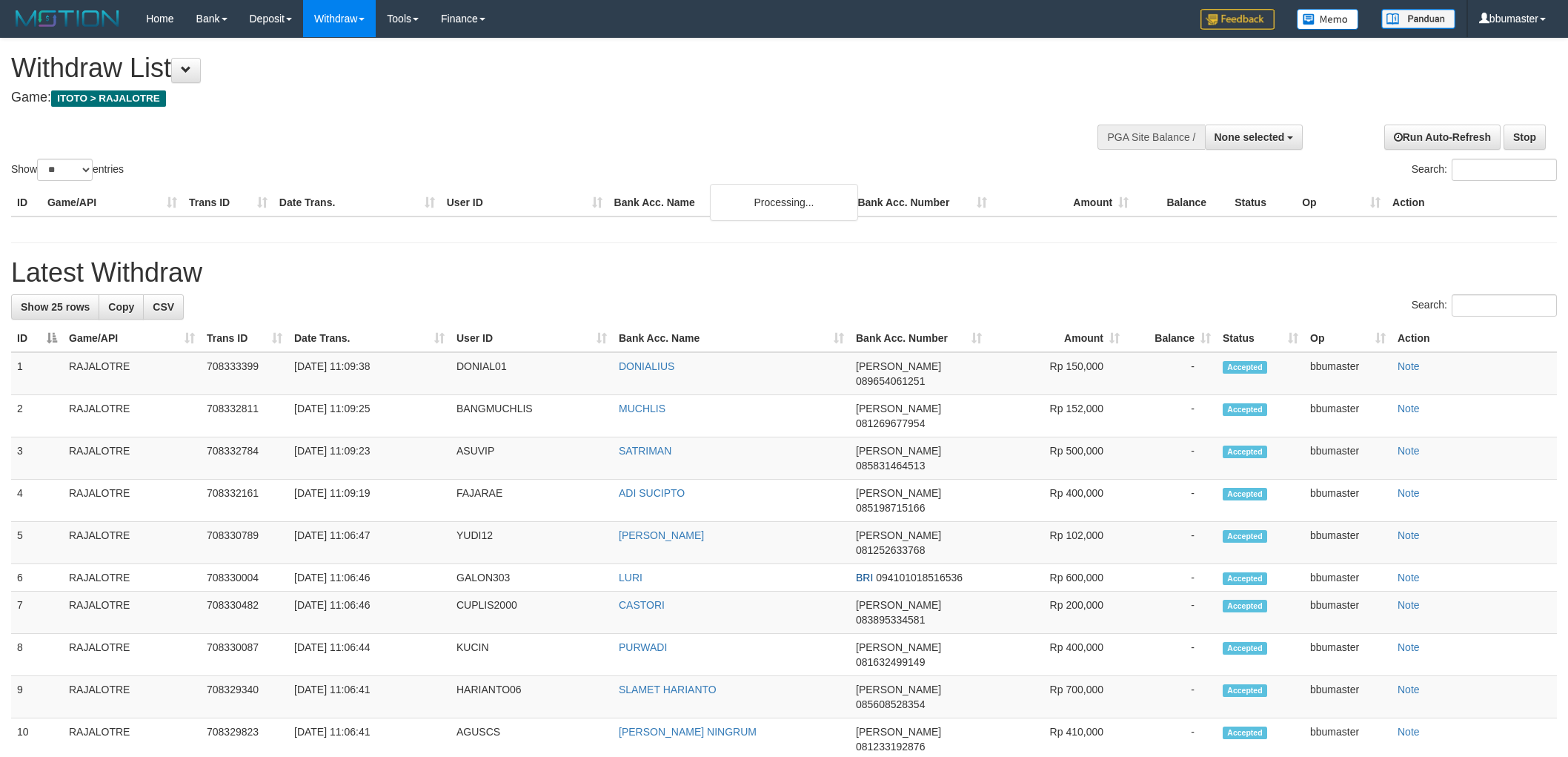
select select
select select "**"
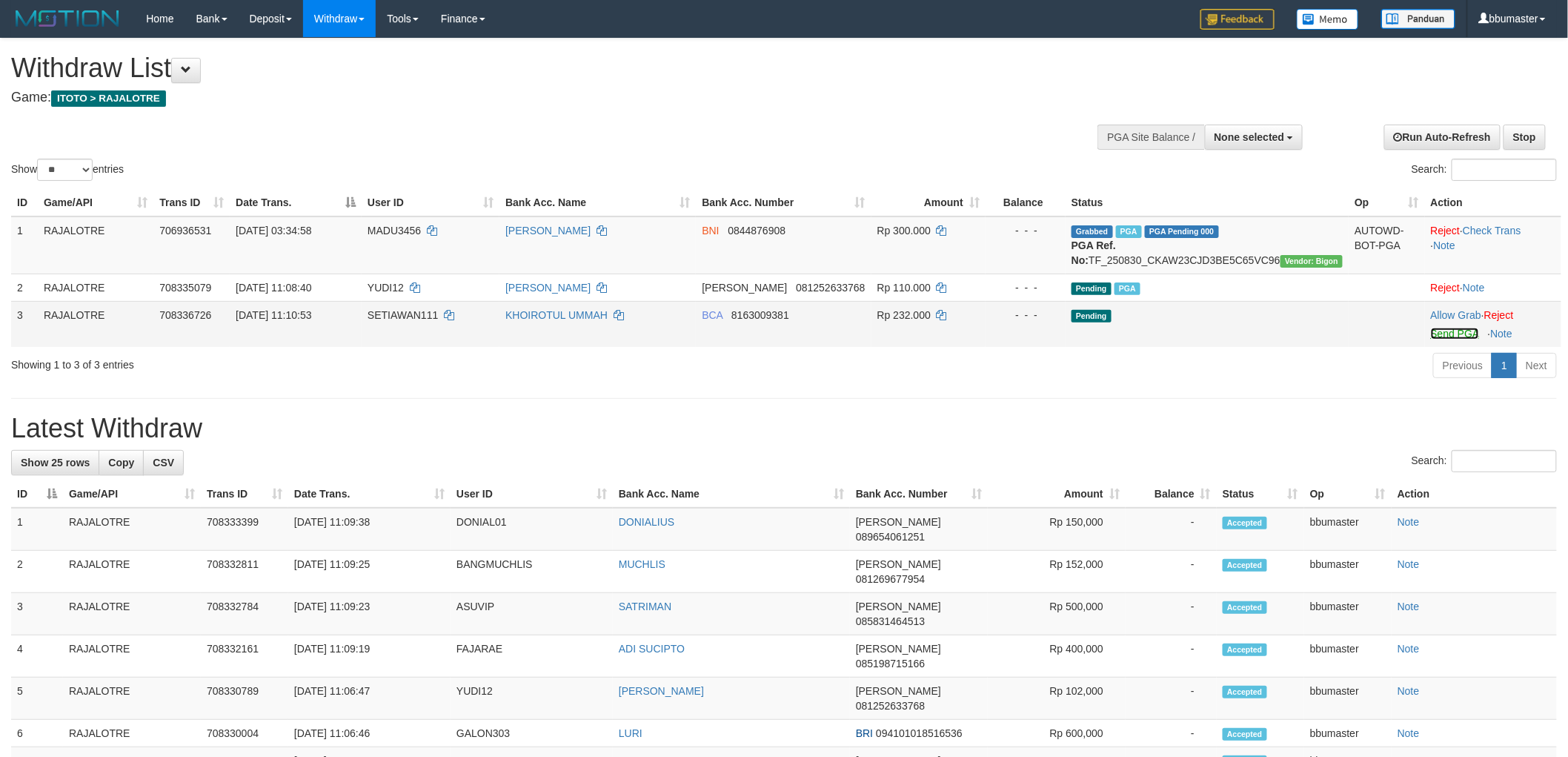
click at [1441, 340] on link "Send PGA" at bounding box center [1456, 334] width 49 height 12
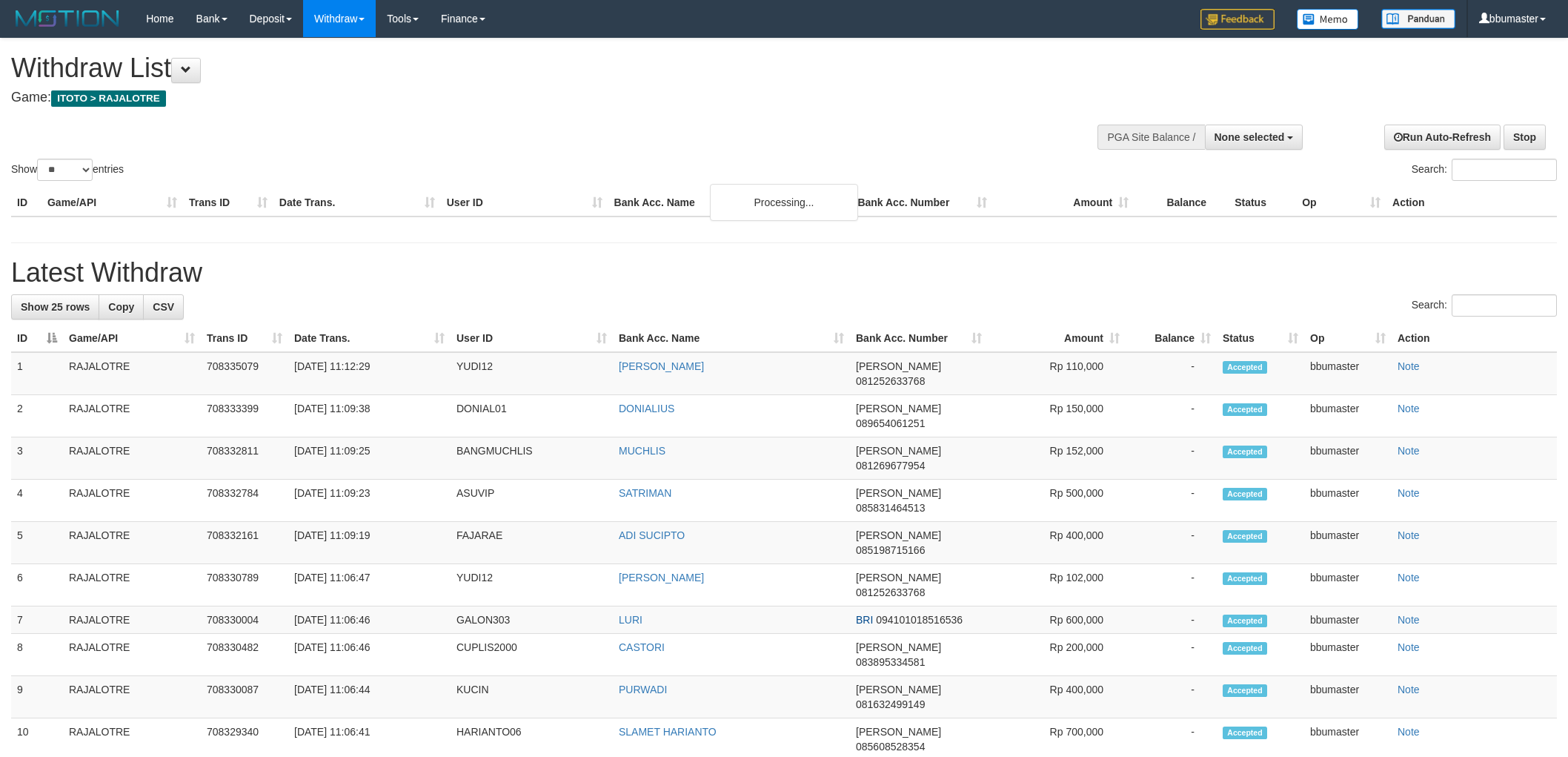
select select
select select "**"
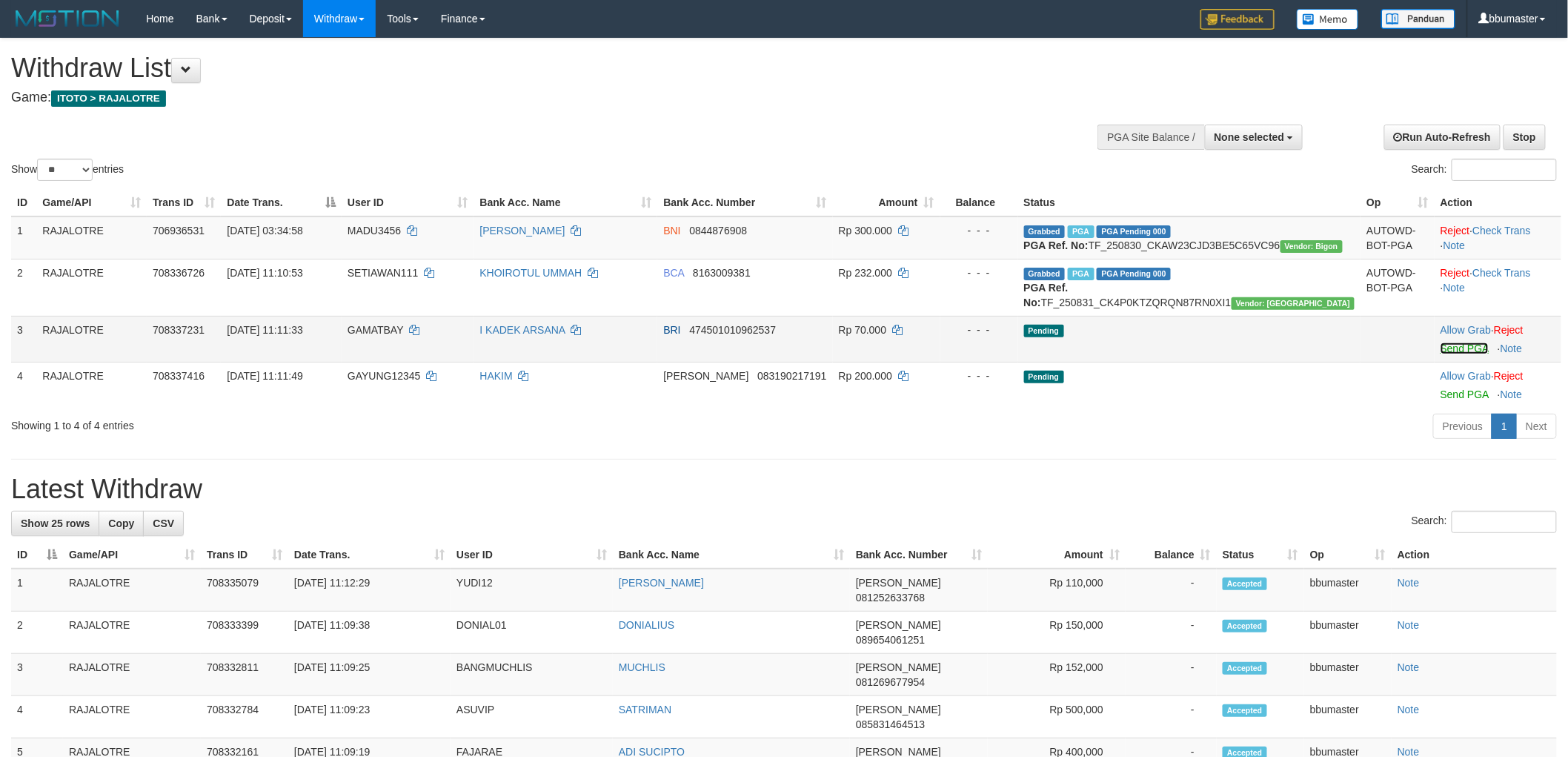
click at [1448, 354] on link "Send PGA" at bounding box center [1465, 348] width 49 height 12
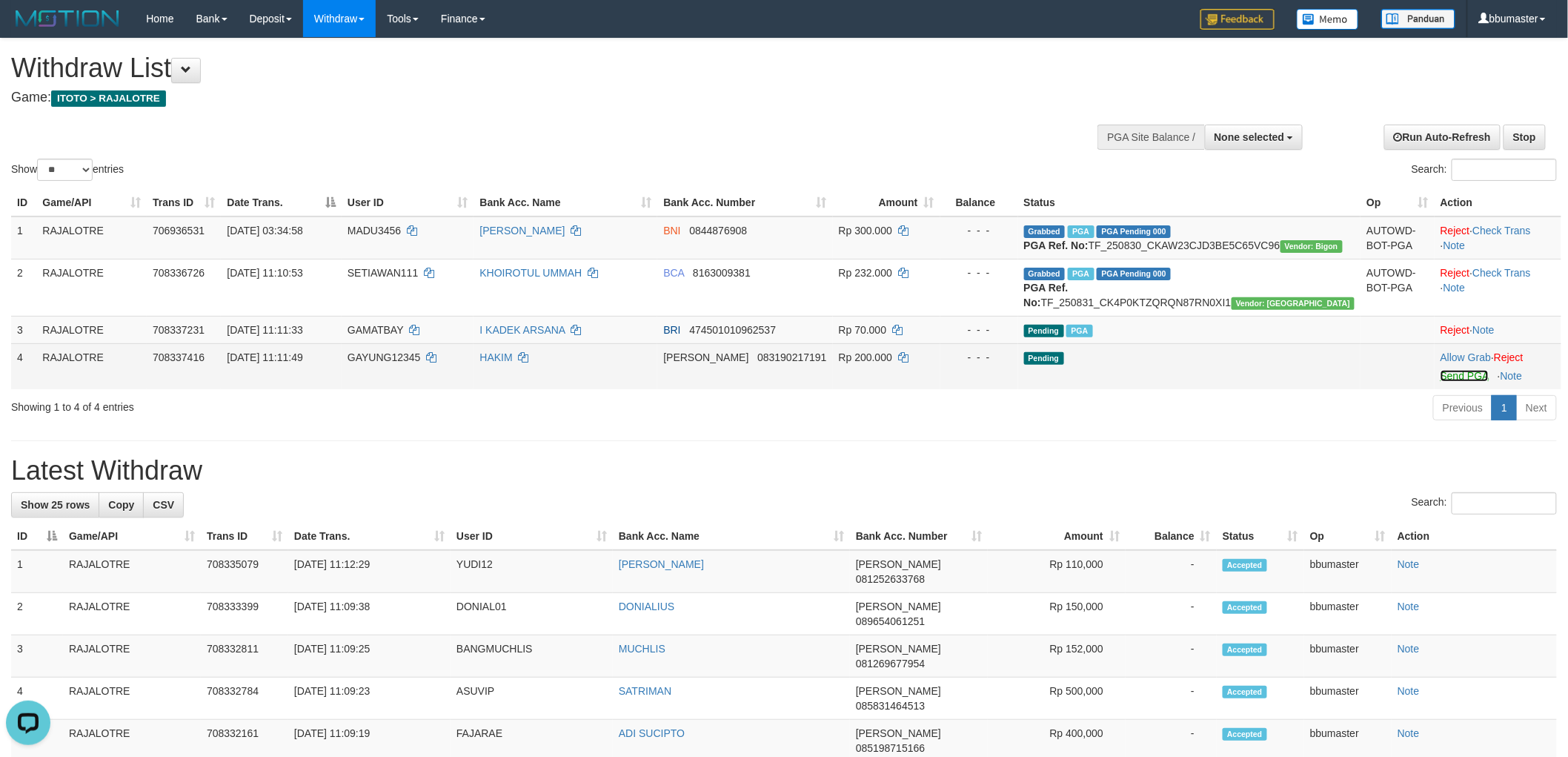
click at [1440, 382] on link "Send PGA" at bounding box center [1465, 376] width 49 height 12
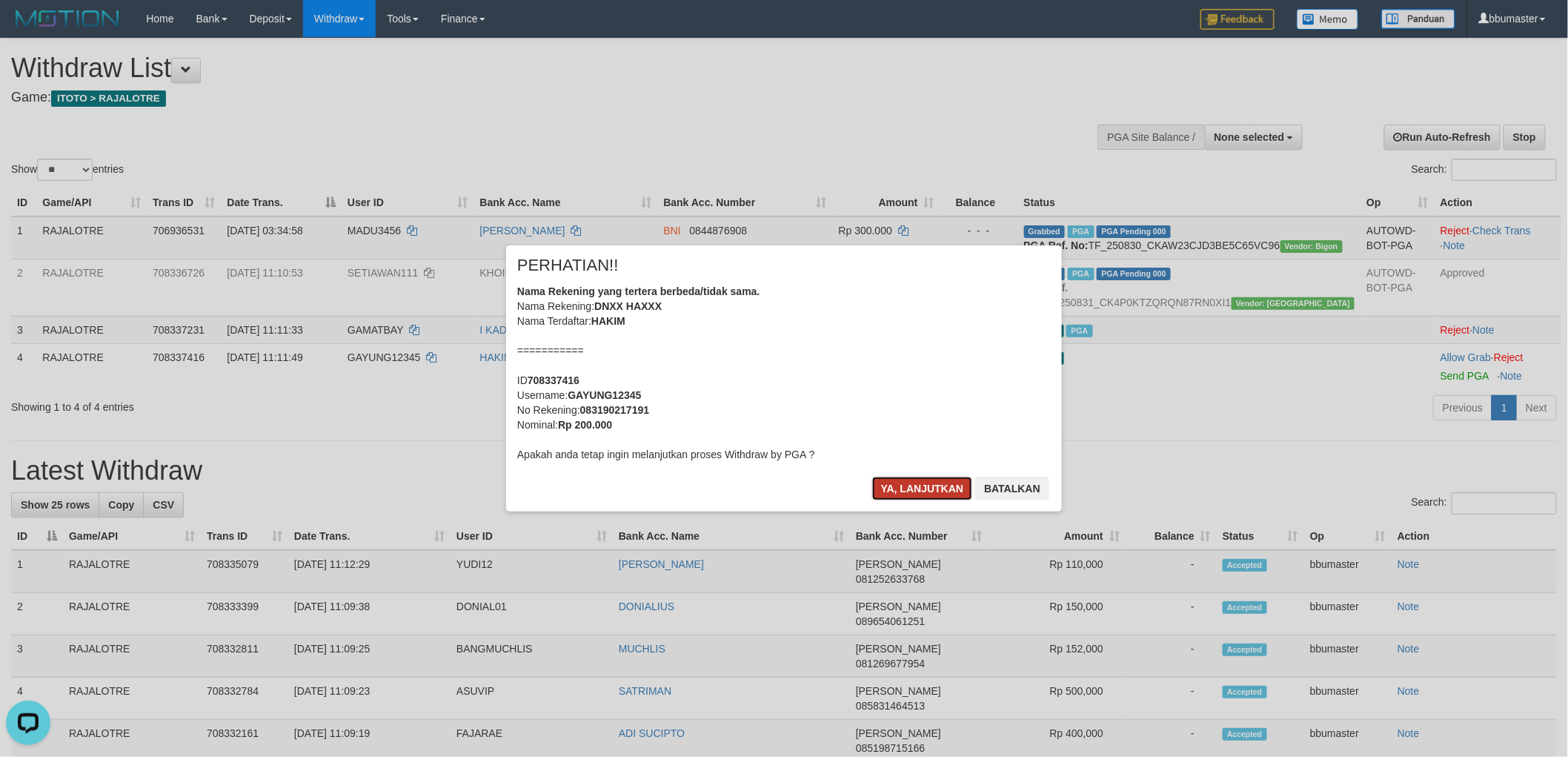
click at [903, 486] on button "Ya, lanjutkan" at bounding box center [923, 488] width 101 height 23
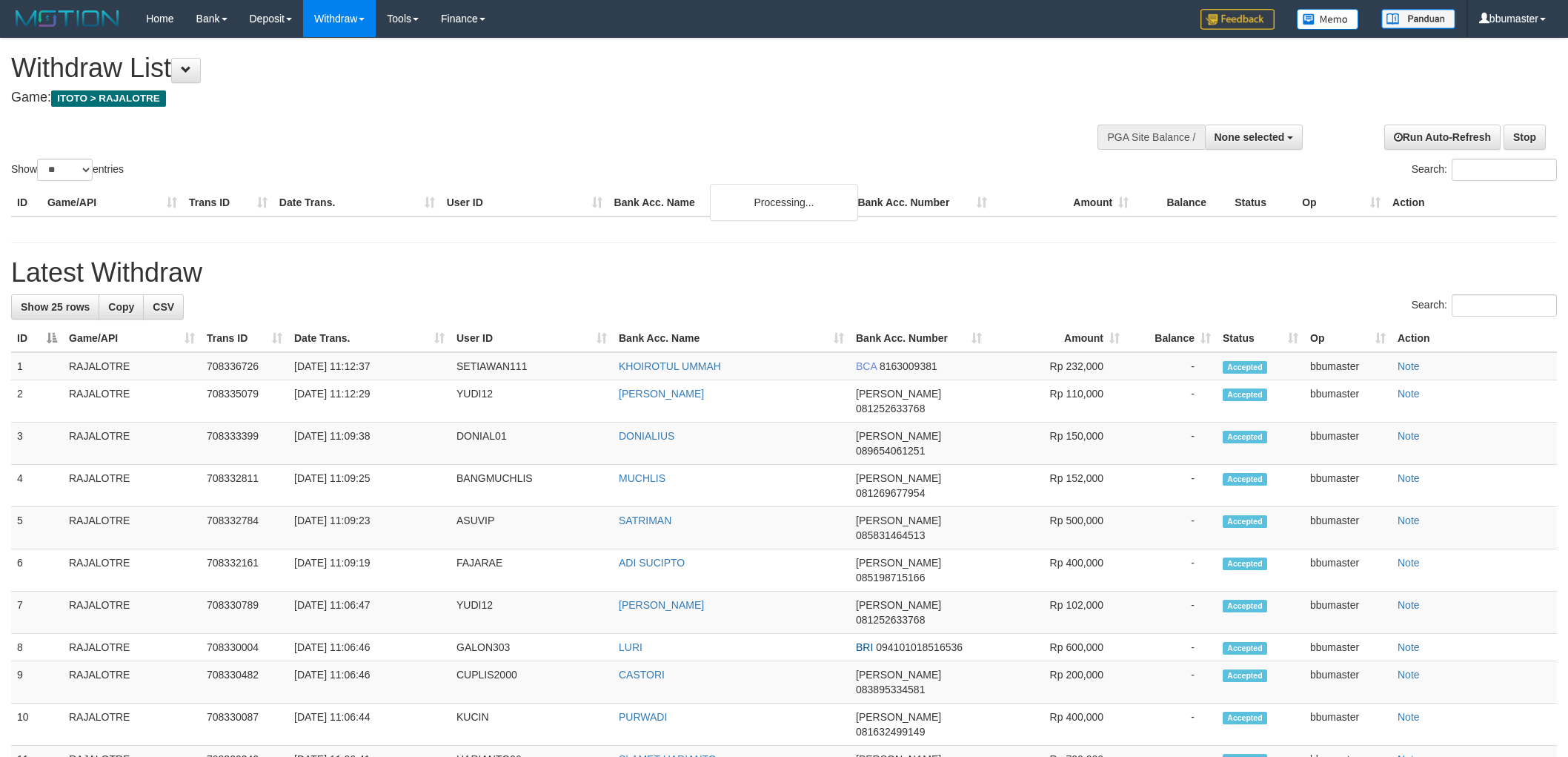
select select
select select "**"
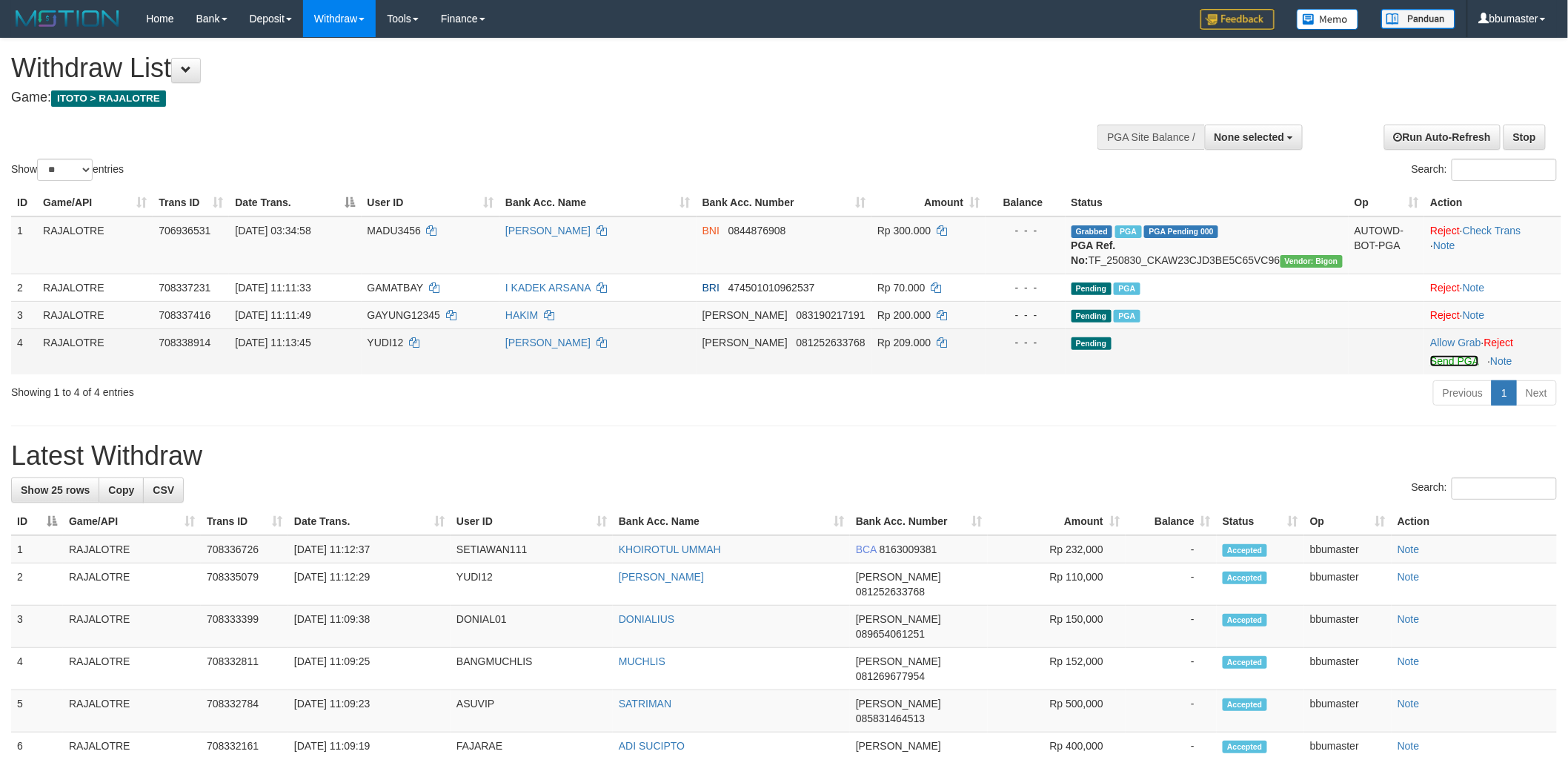
click at [1431, 367] on link "Send PGA" at bounding box center [1455, 361] width 49 height 12
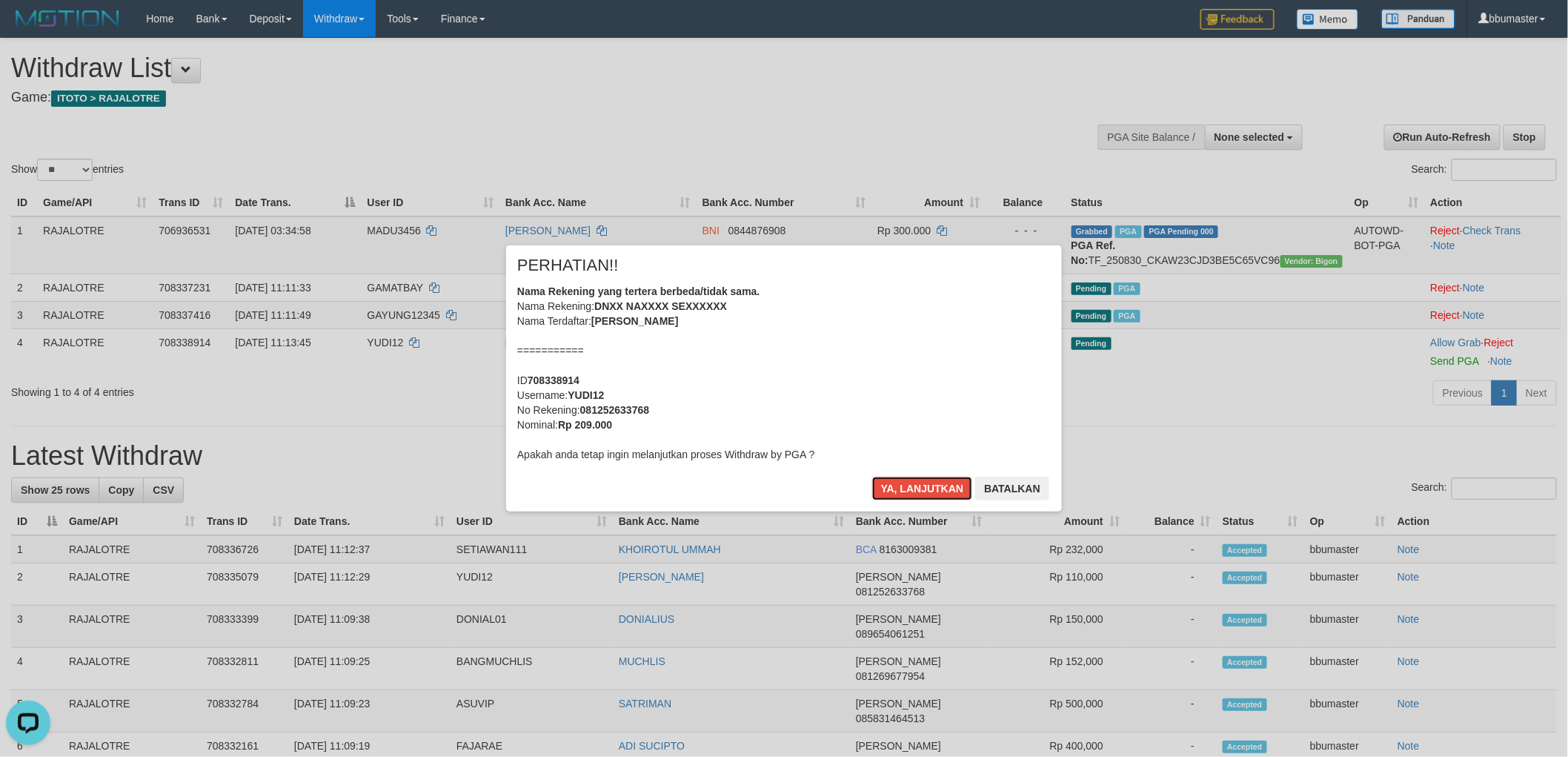
click at [873, 476] on button "Ya, lanjutkan" at bounding box center [923, 488] width 101 height 23
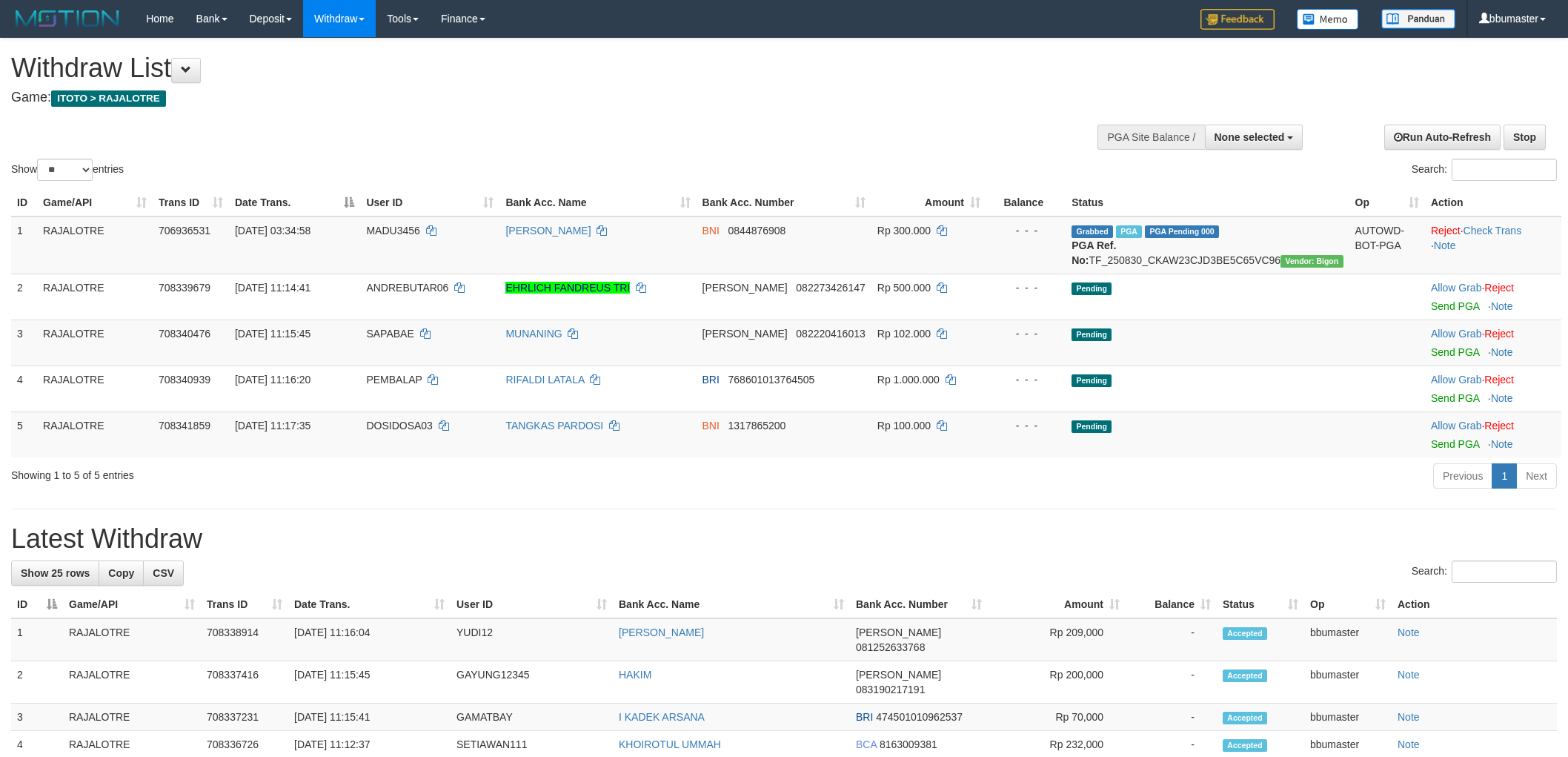
select select
select select "**"
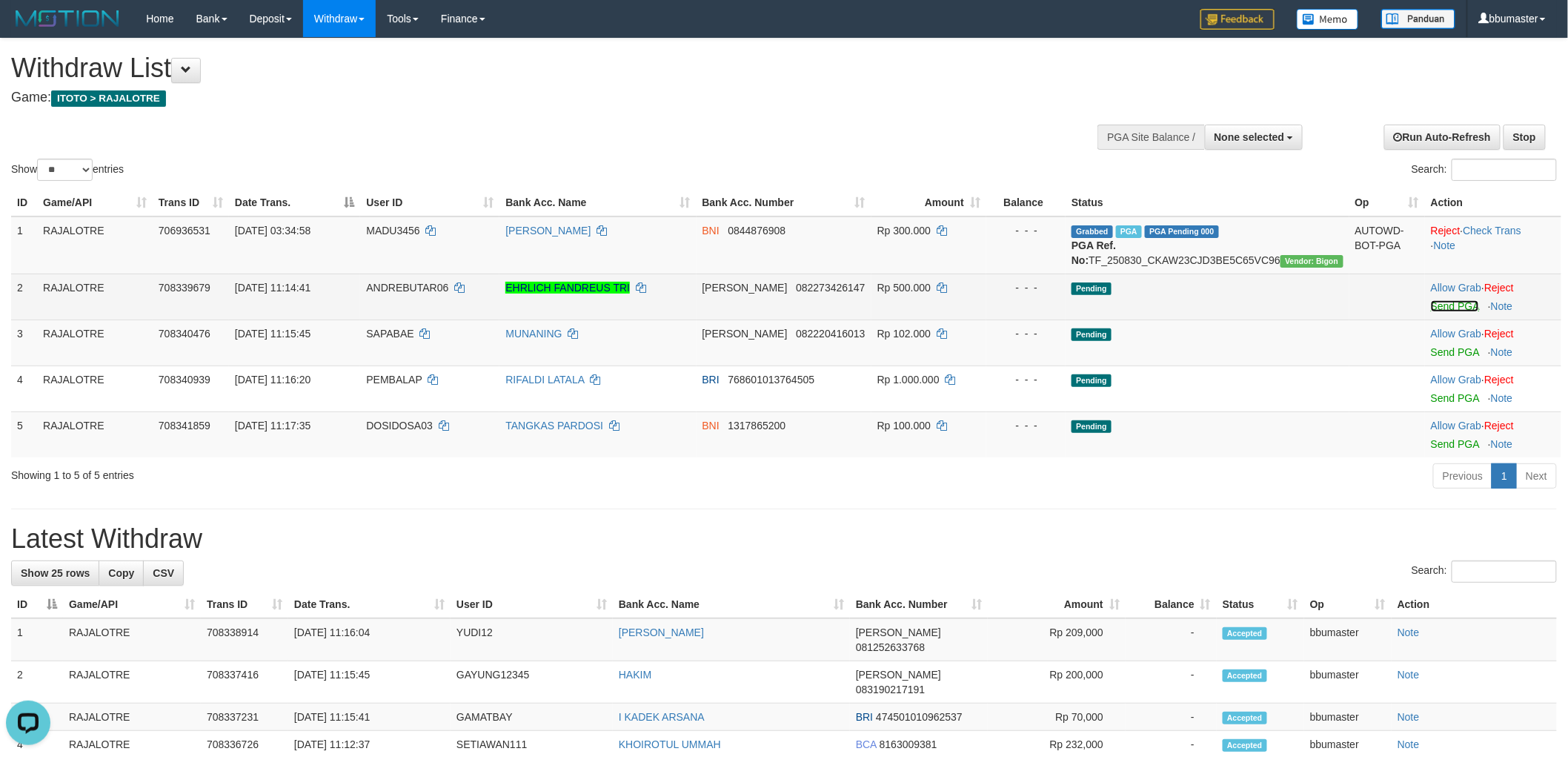
click at [1441, 312] on link "Send PGA" at bounding box center [1456, 306] width 49 height 12
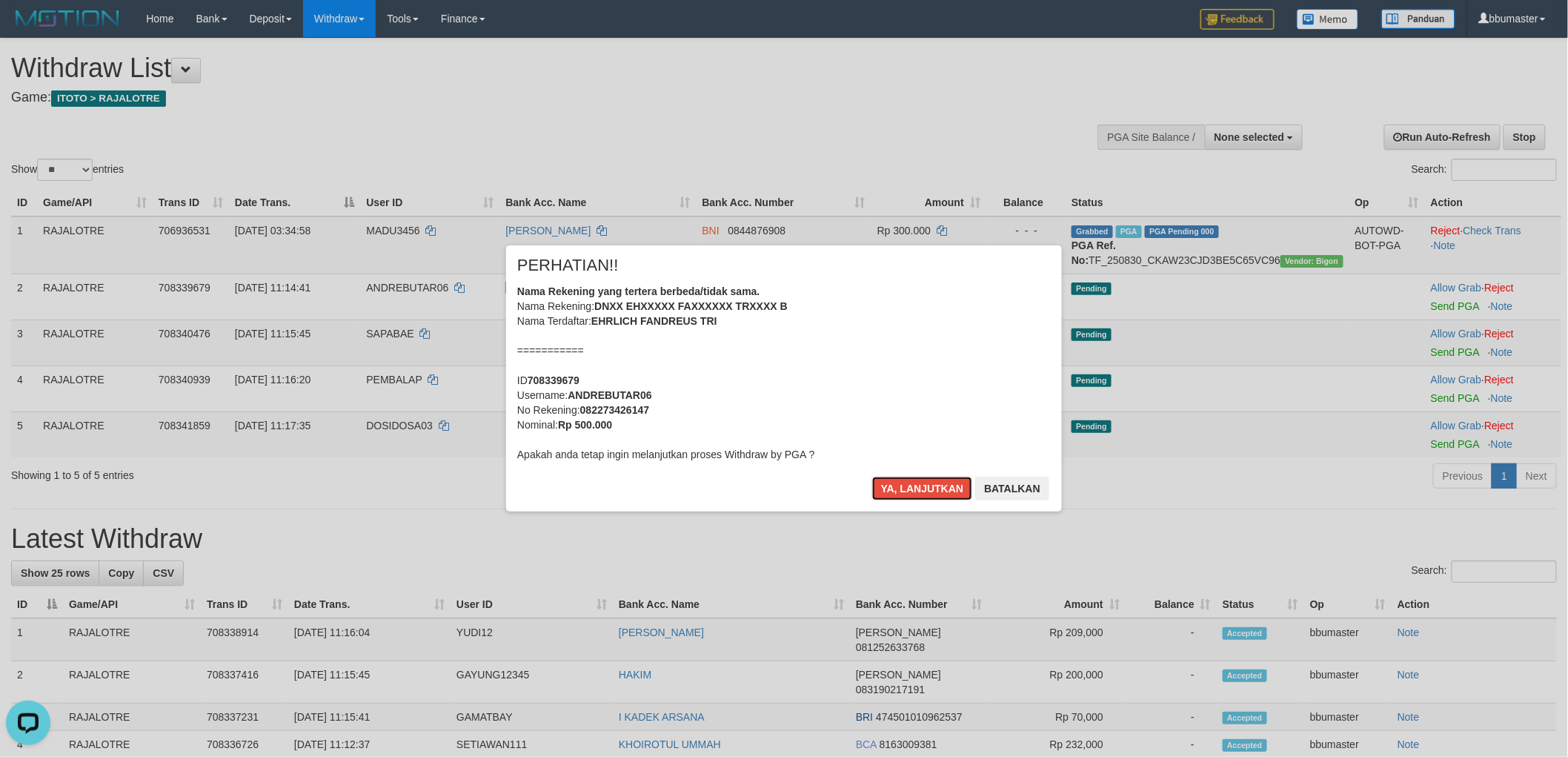
click at [873, 476] on button "Ya, lanjutkan" at bounding box center [923, 488] width 101 height 23
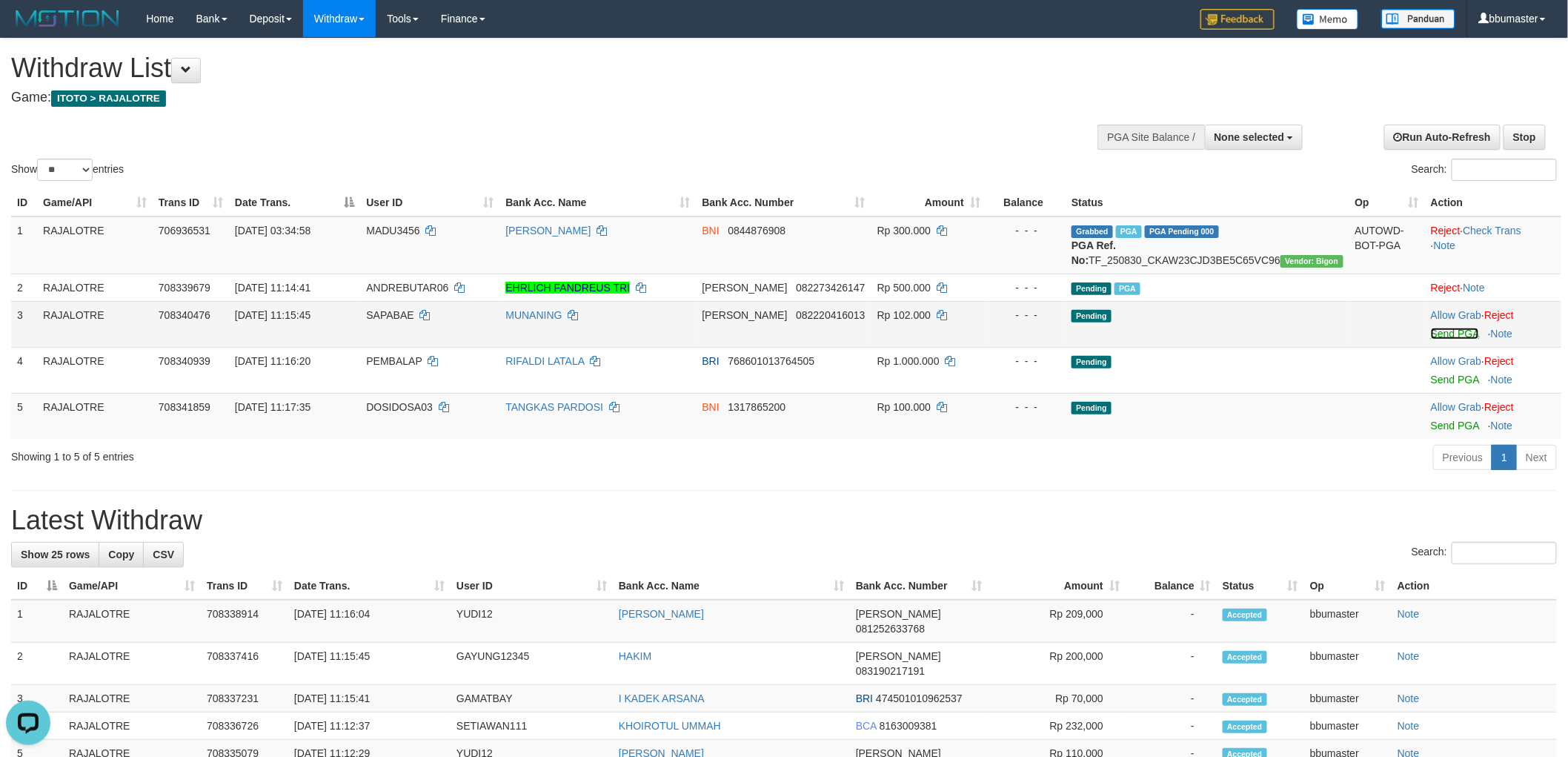
click at [1445, 340] on link "Send PGA" at bounding box center [1456, 334] width 49 height 12
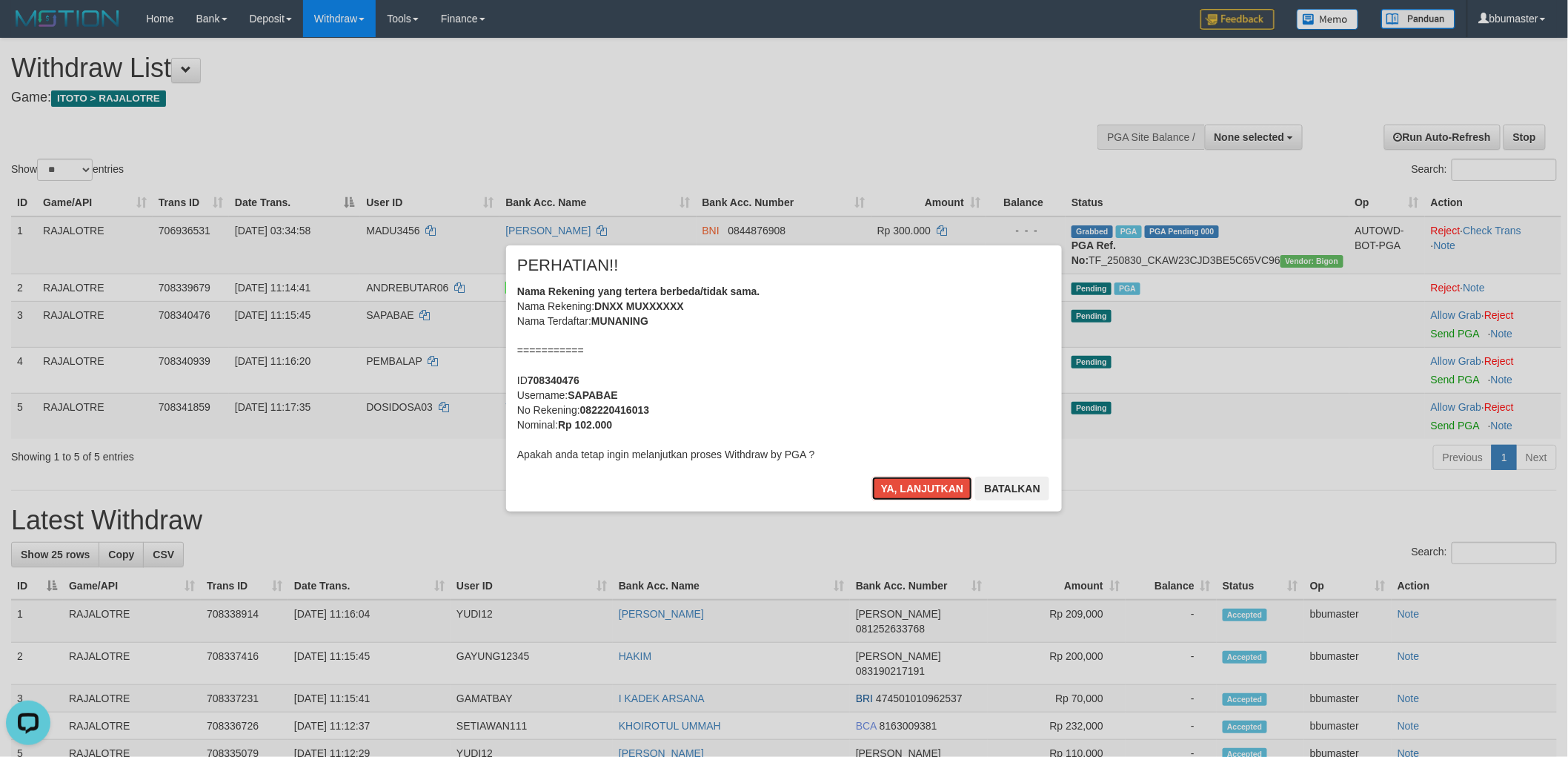
click at [873, 476] on button "Ya, lanjutkan" at bounding box center [923, 488] width 101 height 23
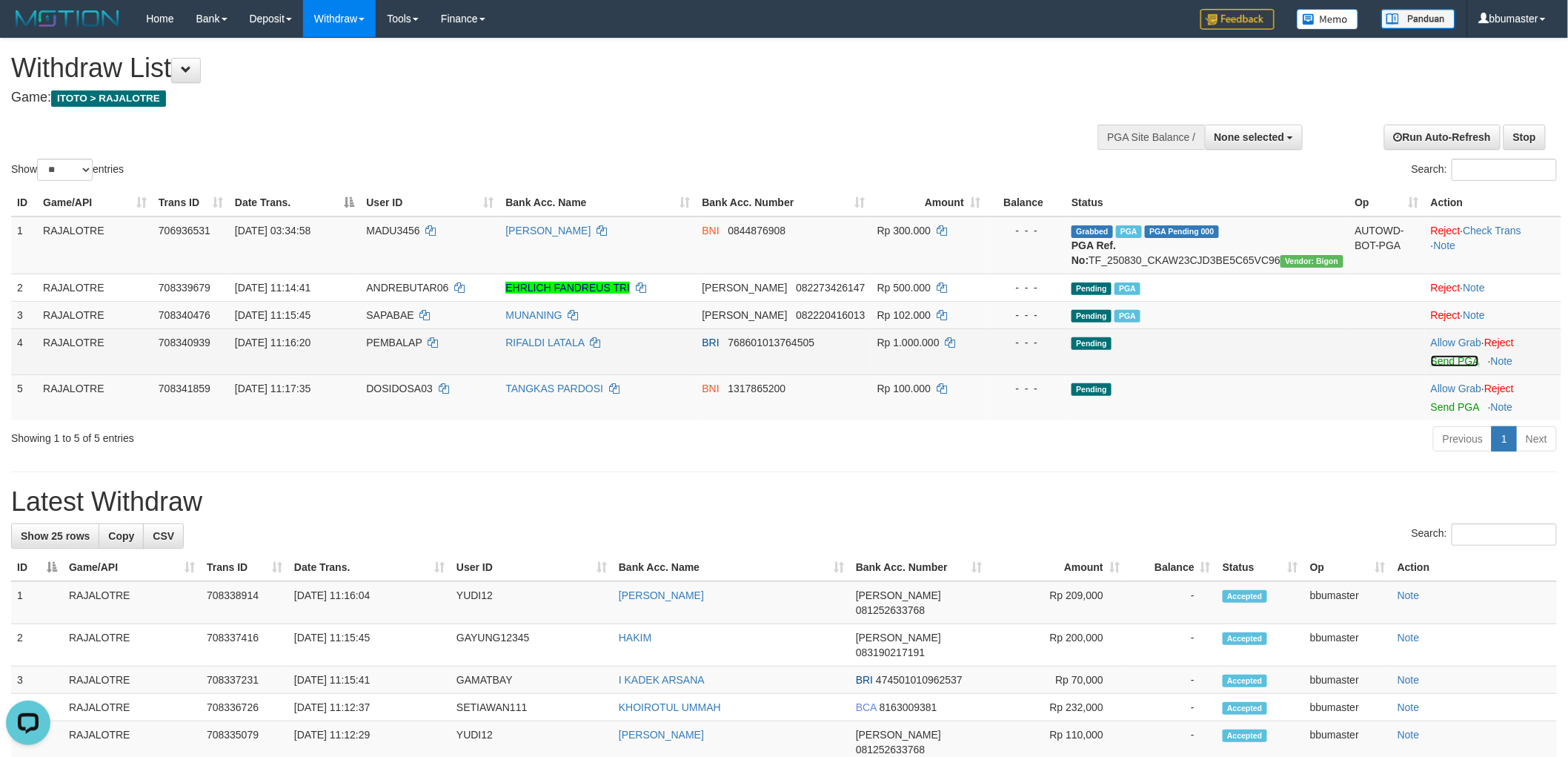
click at [1449, 367] on link "Send PGA" at bounding box center [1456, 361] width 49 height 12
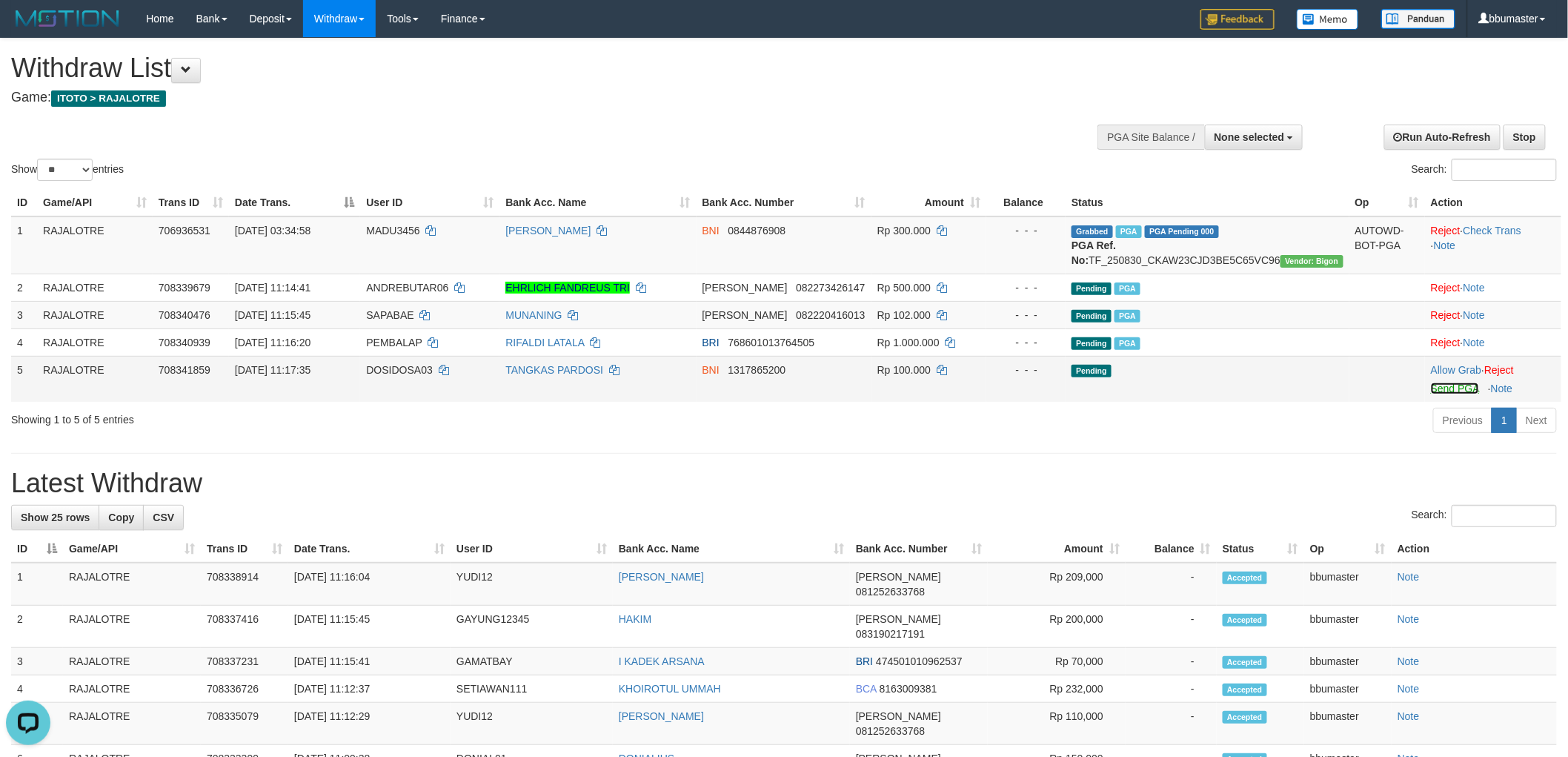
click at [1446, 395] on link "Send PGA" at bounding box center [1456, 388] width 49 height 12
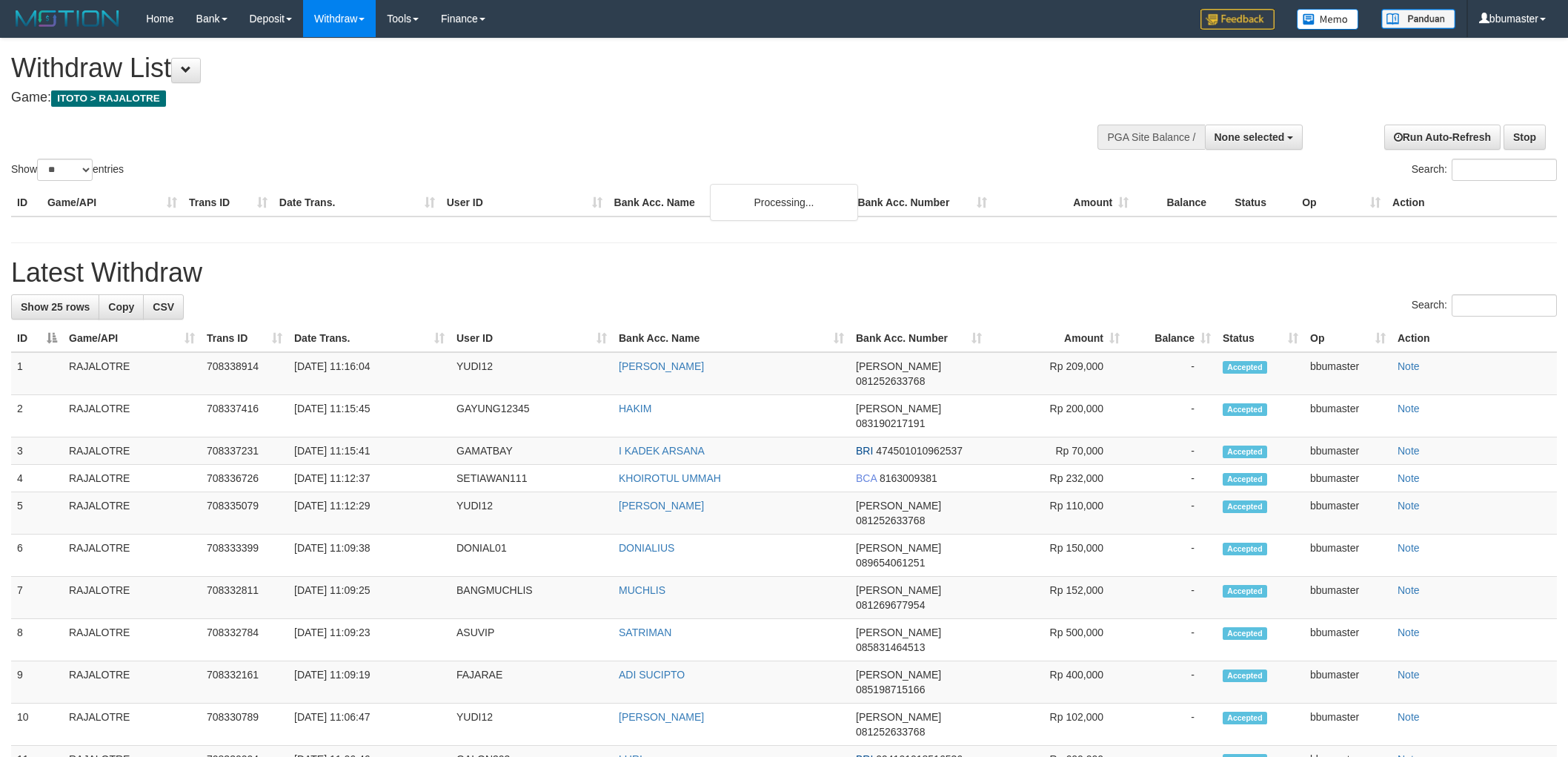
select select
select select "**"
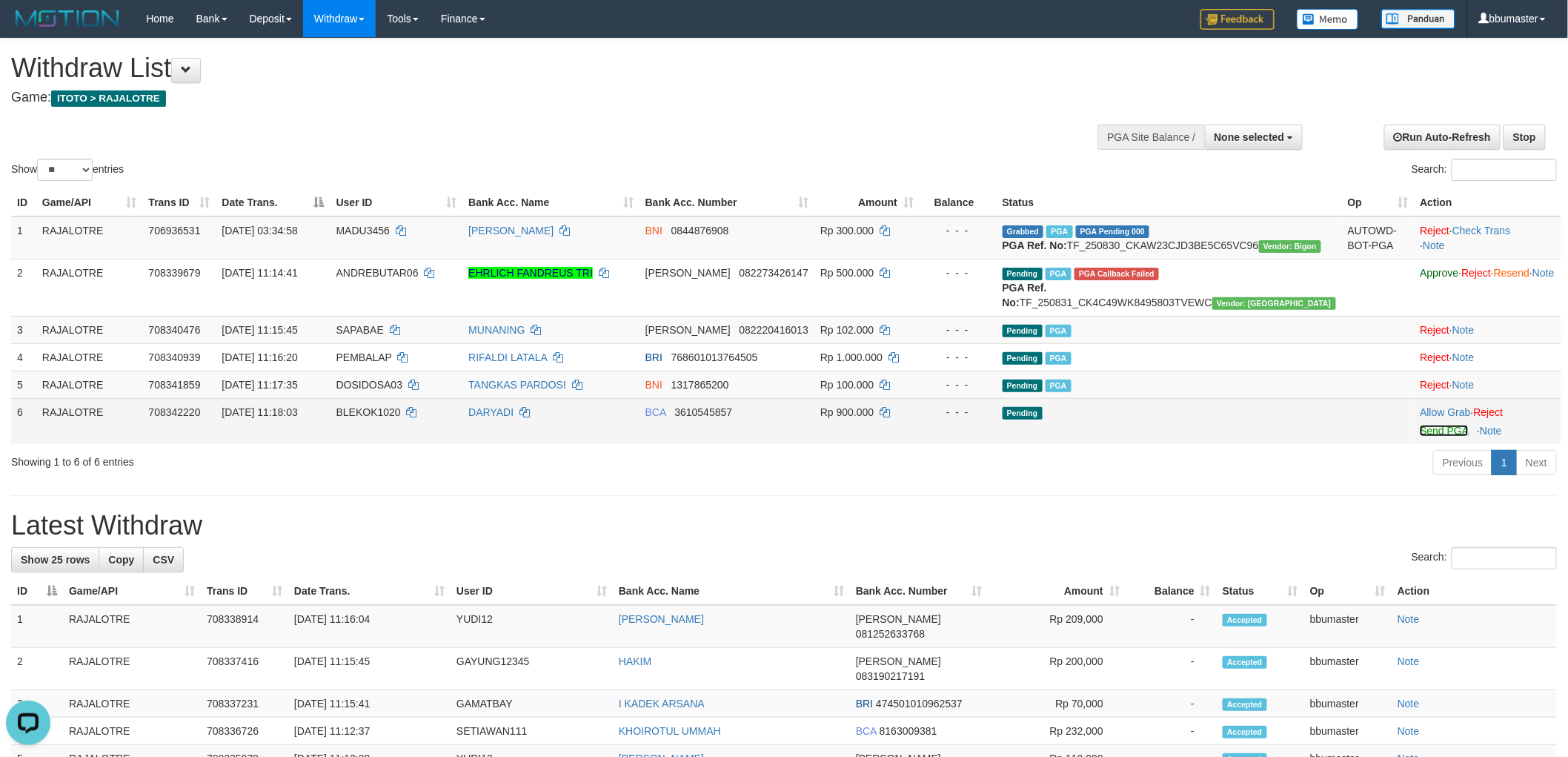
click at [1420, 437] on link "Send PGA" at bounding box center [1444, 431] width 49 height 12
